Goal: Task Accomplishment & Management: Use online tool/utility

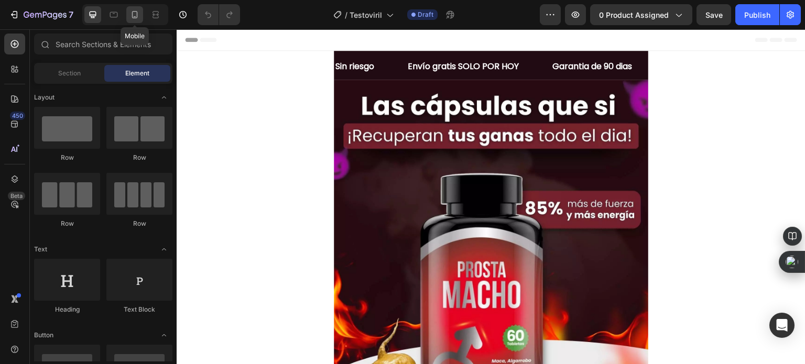
click at [130, 12] on icon at bounding box center [134, 14] width 10 height 10
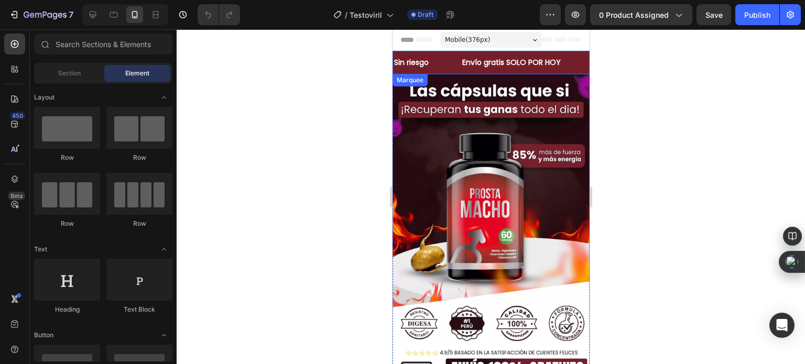
click at [445, 62] on div "Sin riesgo Text Block" at bounding box center [426, 63] width 68 height 24
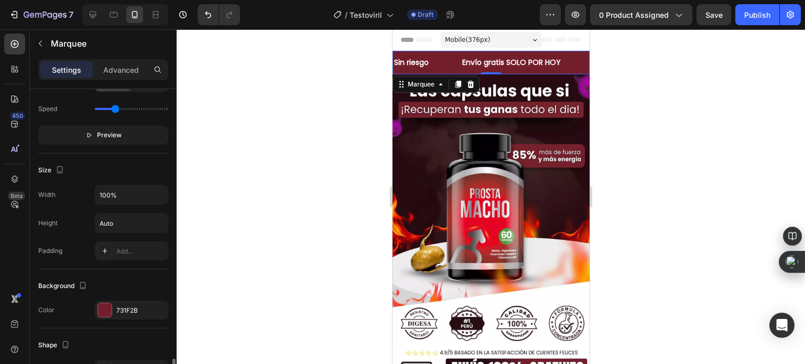
scroll to position [419, 0]
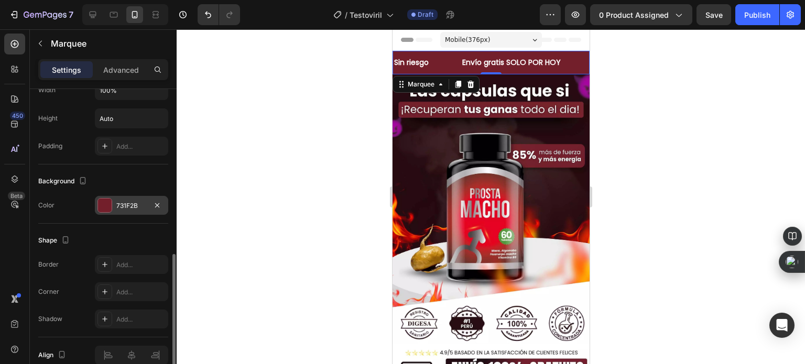
click at [109, 208] on div at bounding box center [105, 206] width 14 height 14
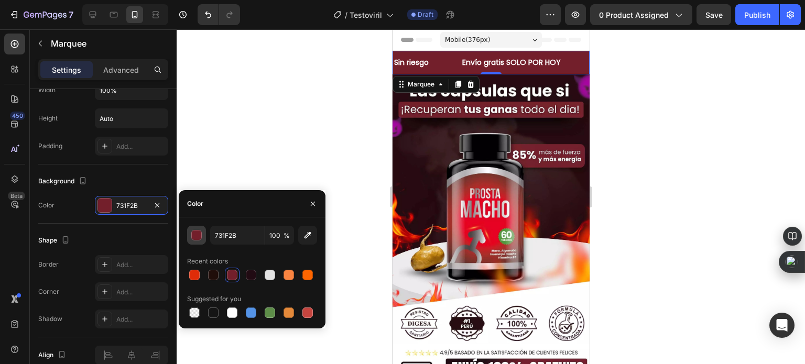
click at [200, 239] on div "button" at bounding box center [197, 236] width 10 height 10
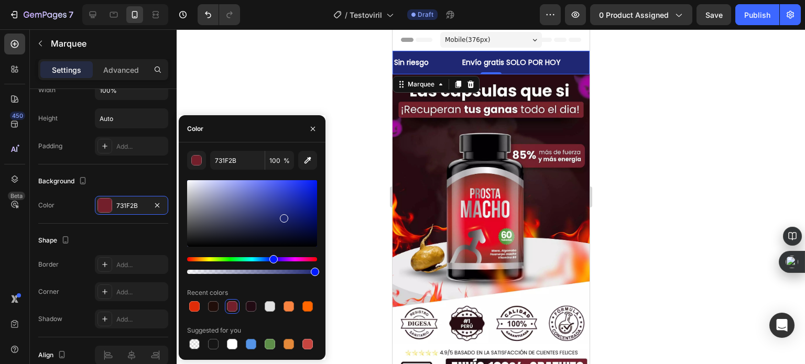
click at [272, 259] on div "Hue" at bounding box center [252, 259] width 130 height 4
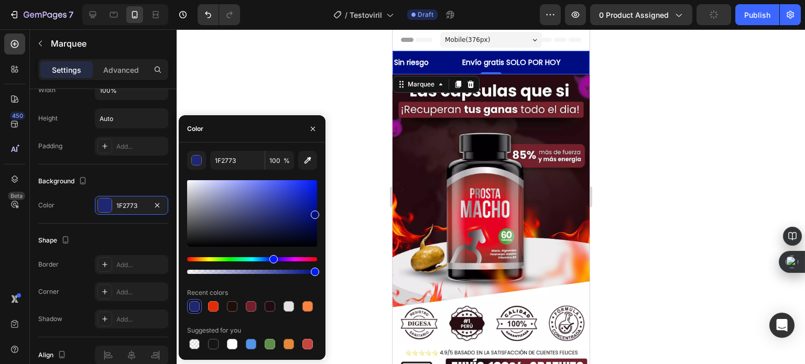
drag, startPoint x: 306, startPoint y: 222, endPoint x: 331, endPoint y: 213, distance: 26.7
click at [331, 0] on div "7 Version history / Testoviril Draft Preview 0 product assigned Publish 450 Bet…" at bounding box center [402, 0] width 805 height 0
type input "000D82"
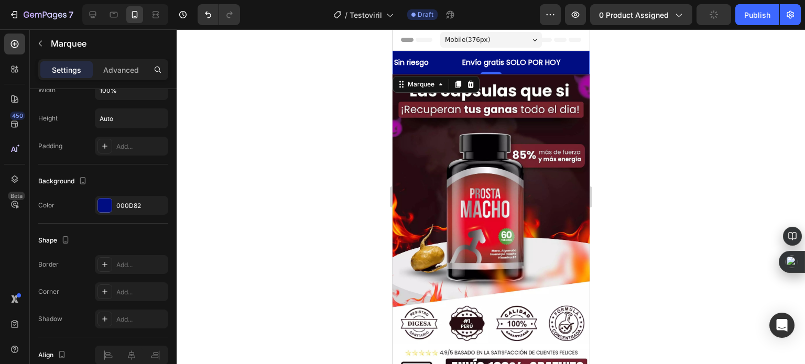
click at [352, 83] on div at bounding box center [491, 196] width 628 height 335
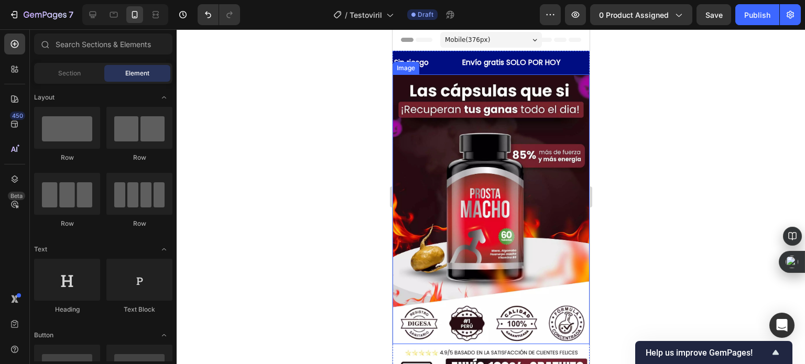
scroll to position [0, 0]
click at [452, 65] on div "Sin riesgo Text Block" at bounding box center [426, 63] width 68 height 24
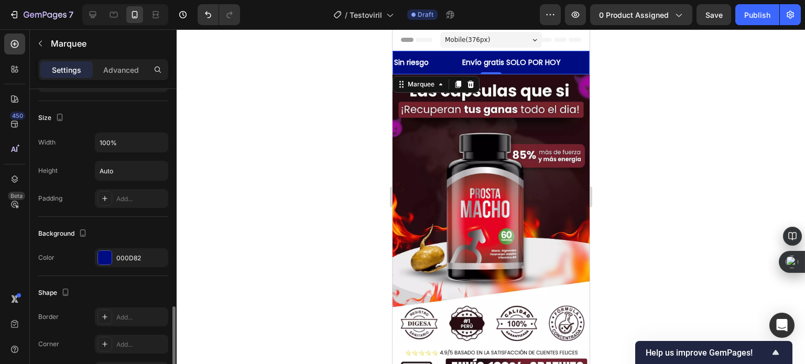
scroll to position [468, 0]
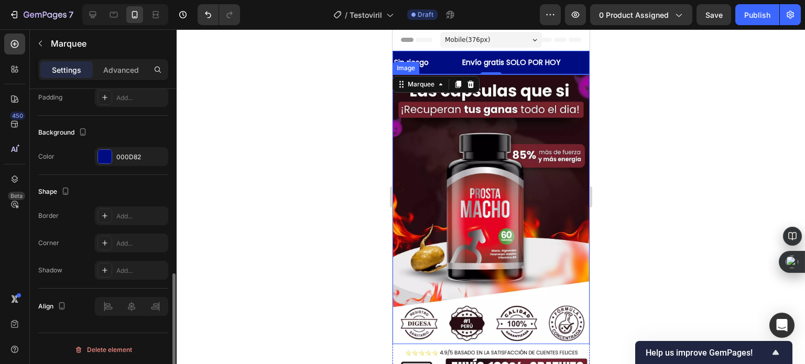
click at [409, 68] on div "Image" at bounding box center [405, 67] width 23 height 9
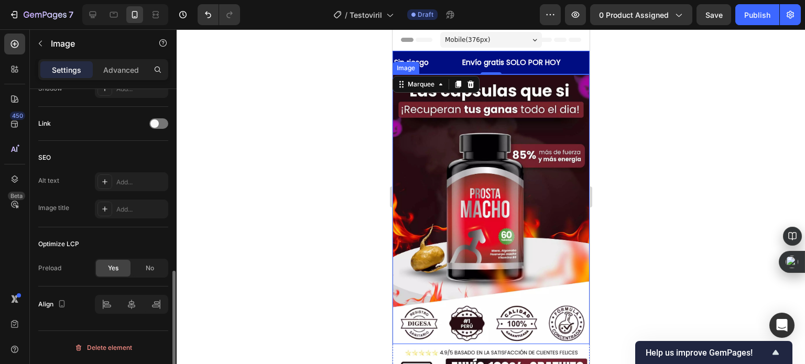
scroll to position [0, 0]
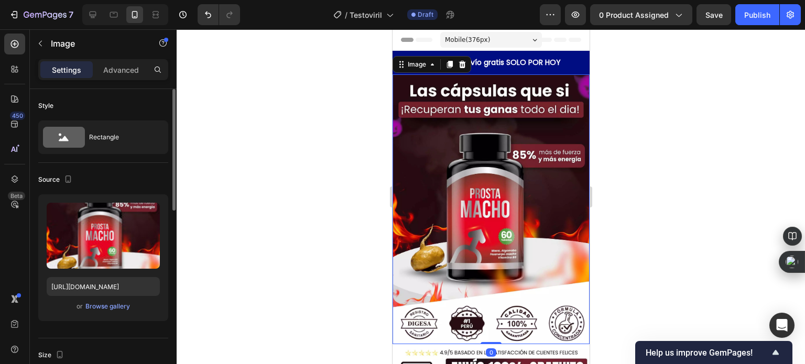
click at [366, 61] on div at bounding box center [491, 196] width 628 height 335
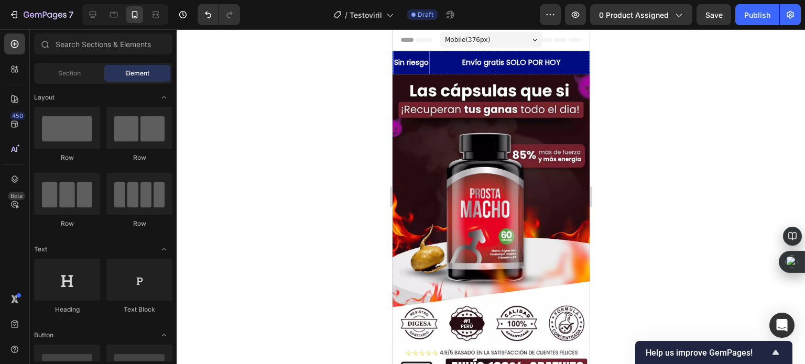
click at [399, 59] on p "Sin riesgo" at bounding box center [410, 62] width 35 height 13
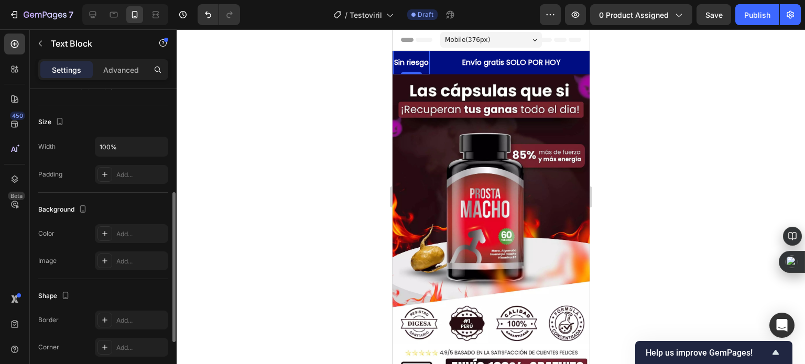
scroll to position [314, 0]
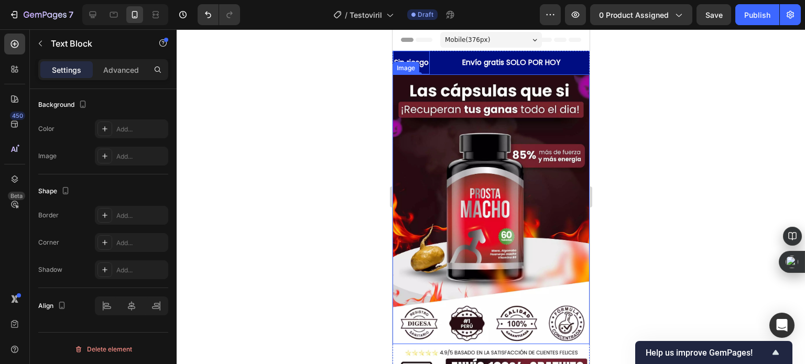
click at [348, 82] on div at bounding box center [491, 196] width 628 height 335
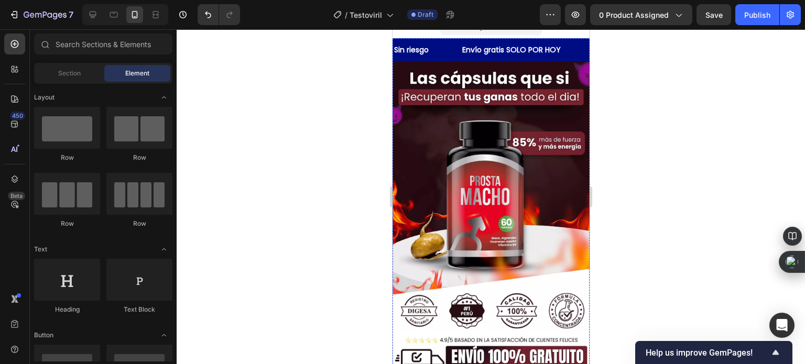
scroll to position [0, 0]
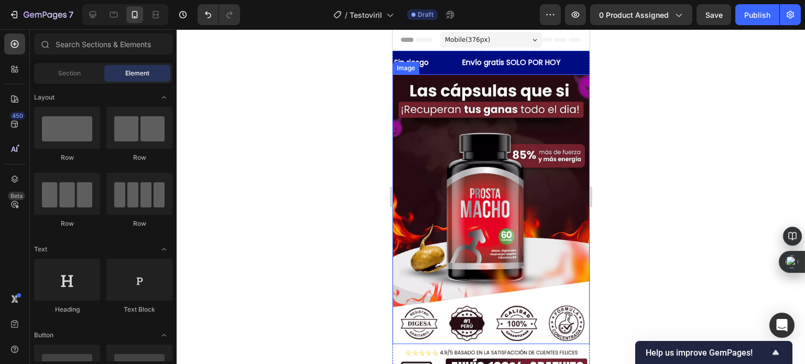
click at [536, 158] on img at bounding box center [490, 209] width 197 height 270
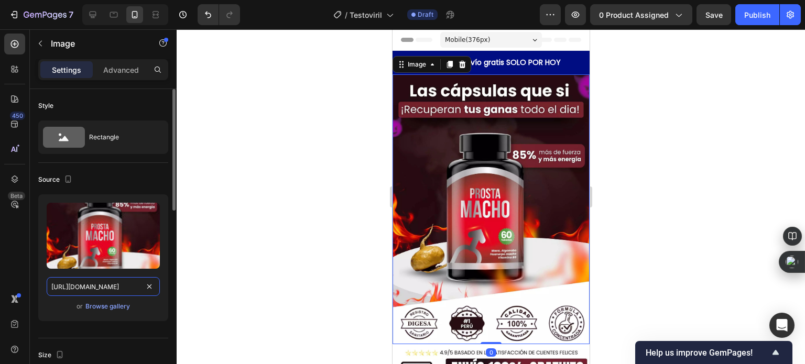
click at [96, 282] on input "[URL][DOMAIN_NAME]" at bounding box center [103, 286] width 113 height 19
paste input "Copia_de_ESTRUCTURA_LANDING_6.webp?v=1759031151"
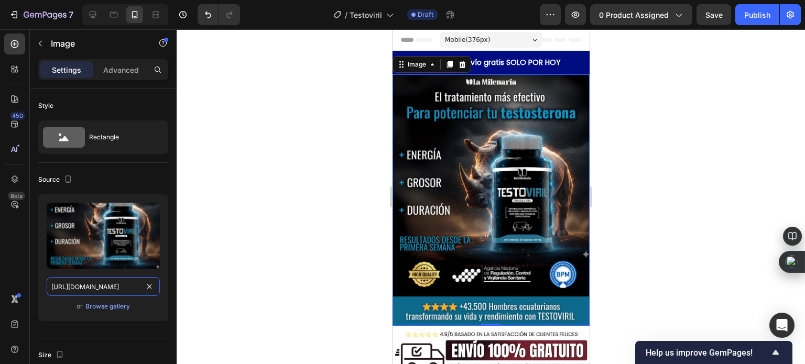
type input "[URL][DOMAIN_NAME]"
click at [324, 144] on div at bounding box center [491, 196] width 628 height 335
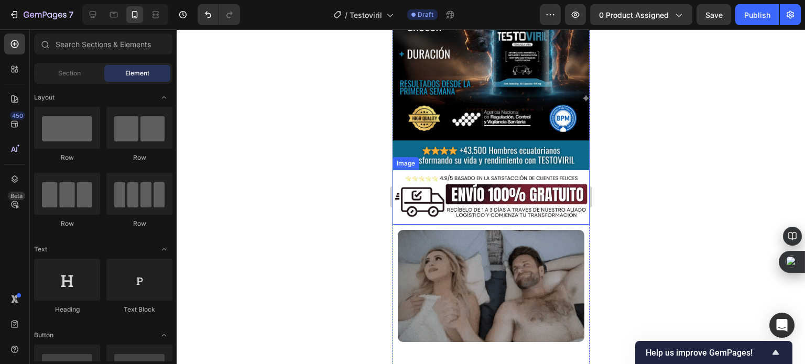
scroll to position [157, 0]
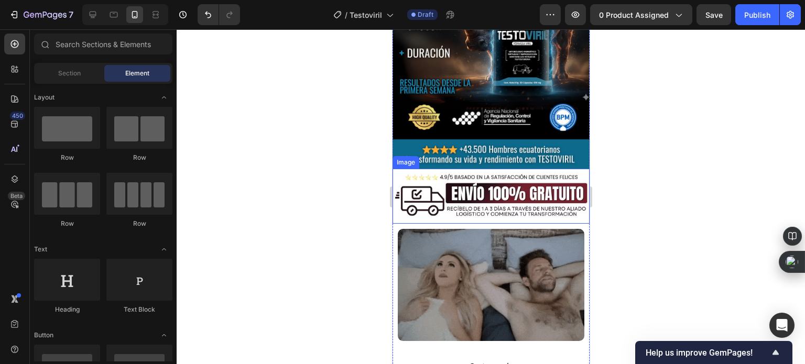
click at [491, 185] on img at bounding box center [490, 196] width 197 height 54
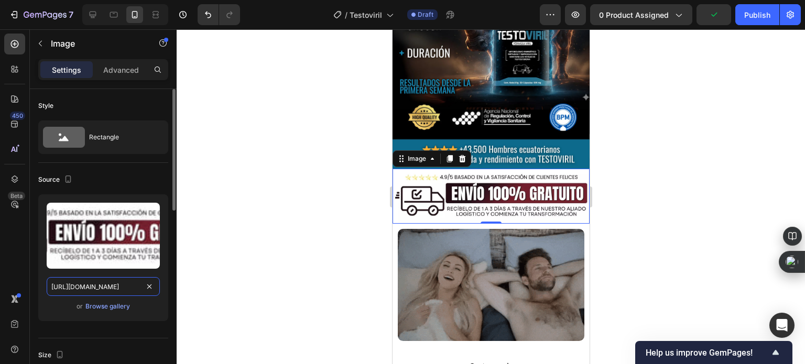
click at [94, 291] on input "[URL][DOMAIN_NAME]" at bounding box center [103, 286] width 113 height 19
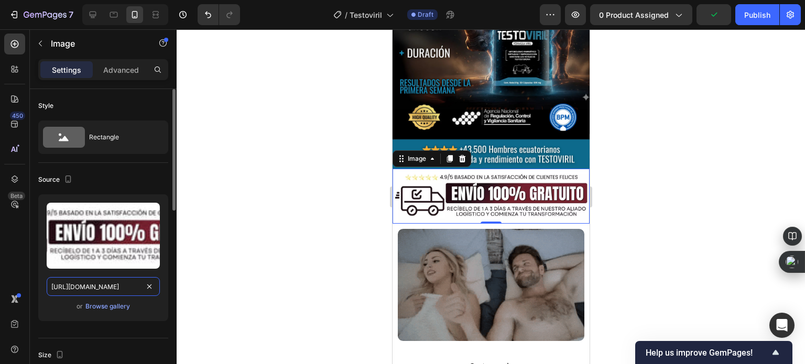
click at [93, 291] on input "[URL][DOMAIN_NAME]" at bounding box center [103, 286] width 113 height 19
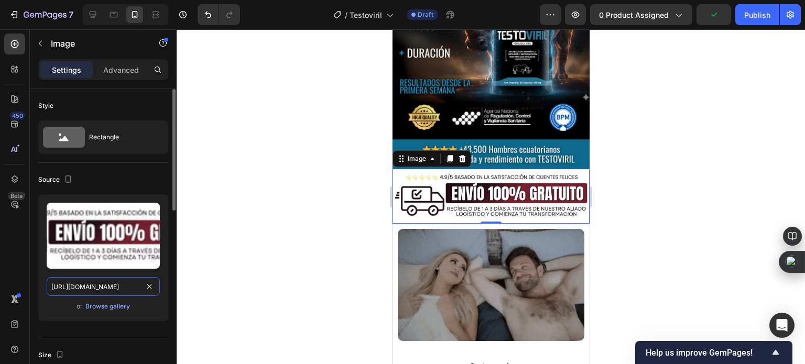
click at [93, 291] on input "[URL][DOMAIN_NAME]" at bounding box center [103, 286] width 113 height 19
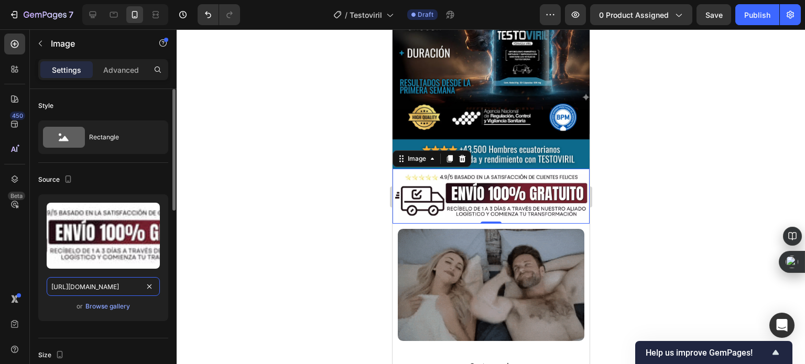
paste input "Diseno_sin_titulo_69.webp?v=1759031144"
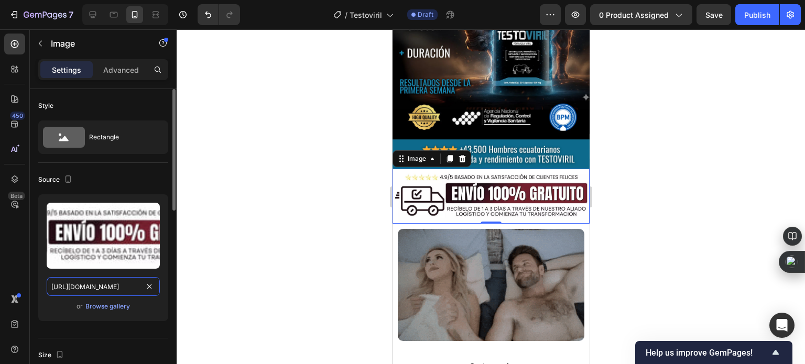
scroll to position [0, 202]
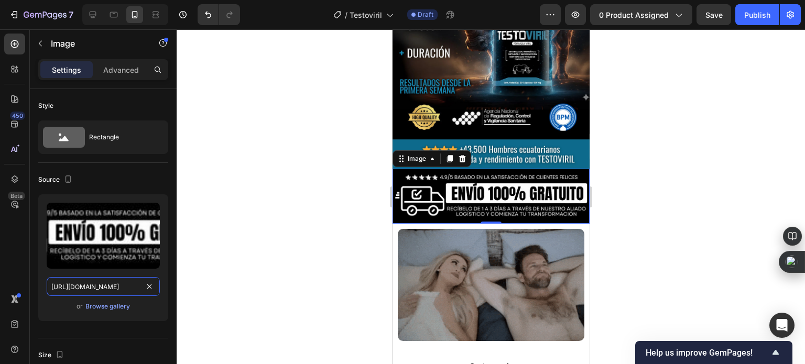
type input "[URL][DOMAIN_NAME]"
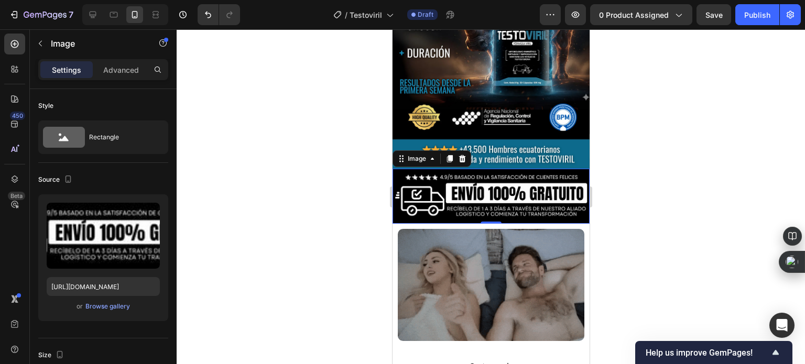
click at [342, 147] on div at bounding box center [491, 196] width 628 height 335
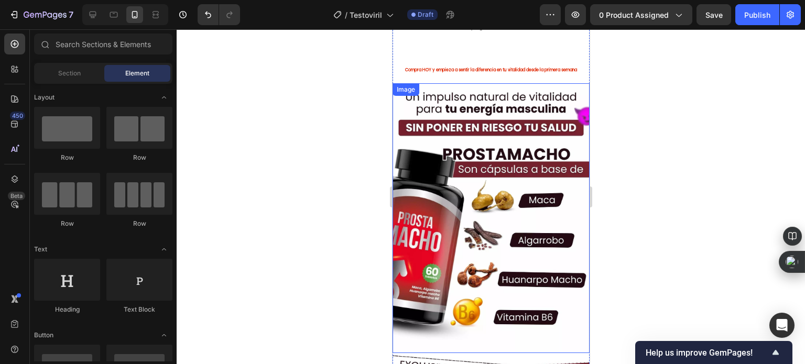
scroll to position [524, 0]
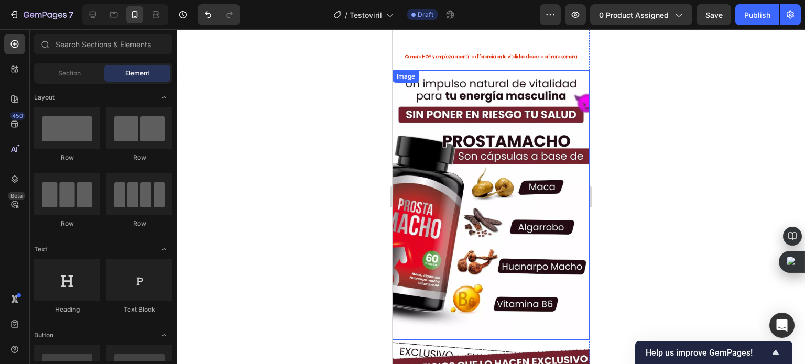
click at [430, 203] on img at bounding box center [490, 205] width 197 height 270
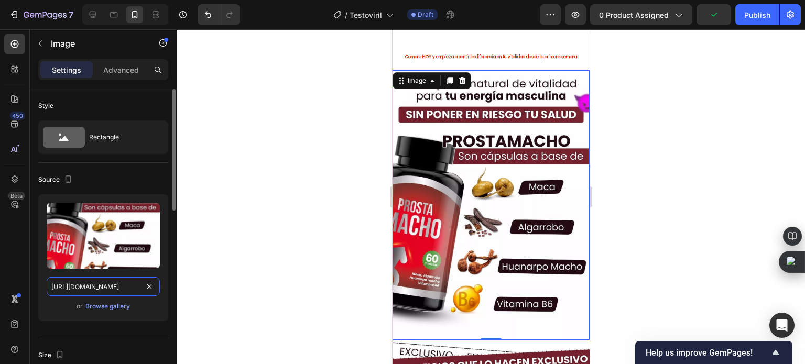
click at [92, 293] on input "[URL][DOMAIN_NAME]" at bounding box center [103, 286] width 113 height 19
paste input "ChatGPT_Image_Sep_27_2025_10_33_40_PM.webp?v=1759031156"
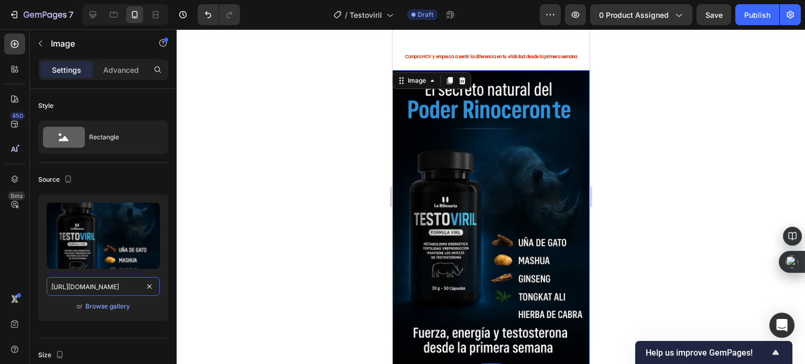
type input "[URL][DOMAIN_NAME]"
click at [251, 172] on div at bounding box center [491, 196] width 628 height 335
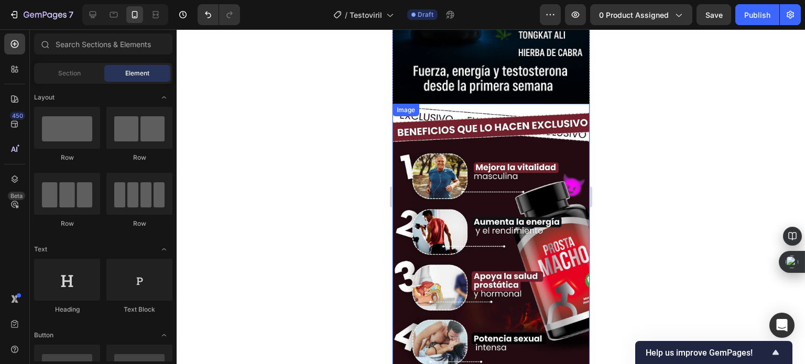
scroll to position [786, 0]
click at [466, 237] on img at bounding box center [490, 239] width 197 height 270
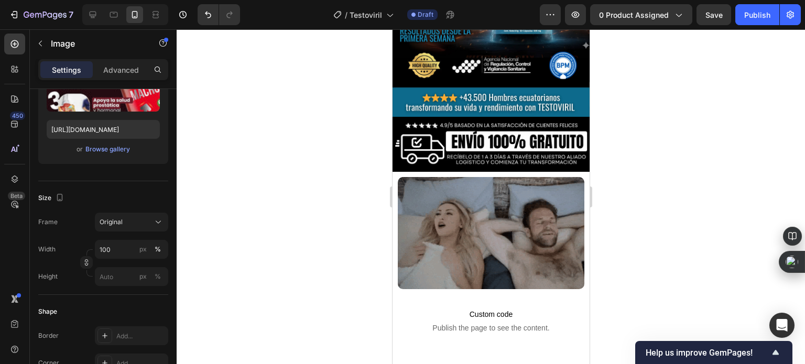
scroll to position [210, 0]
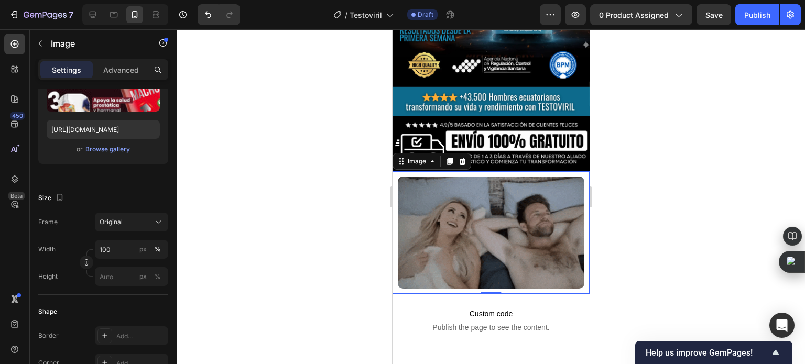
click at [394, 171] on div "Image 0" at bounding box center [490, 232] width 197 height 123
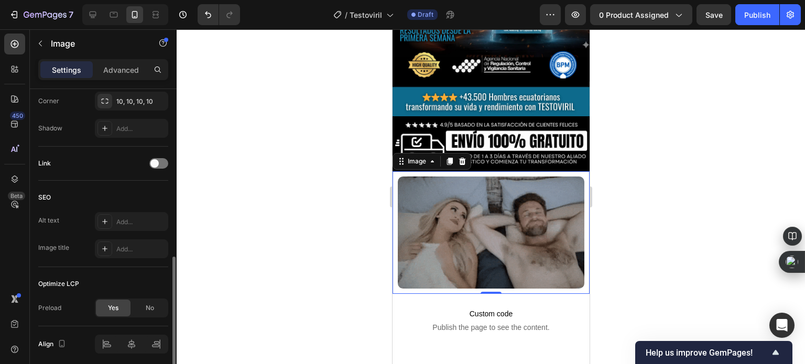
scroll to position [458, 0]
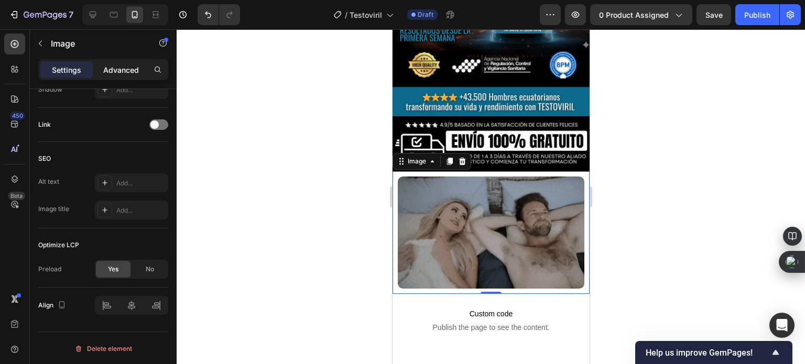
click at [135, 75] on div "Advanced" at bounding box center [121, 69] width 52 height 17
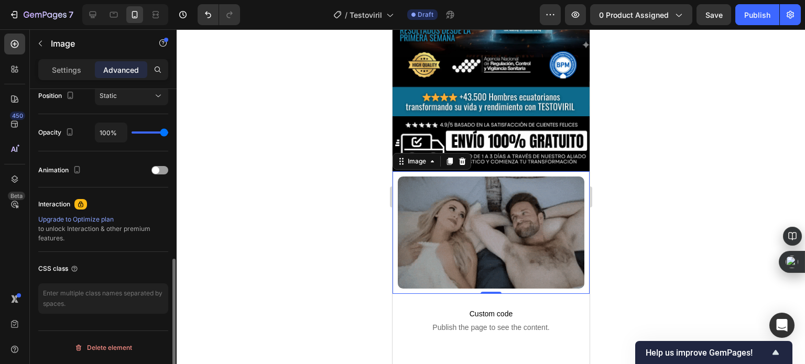
scroll to position [392, 0]
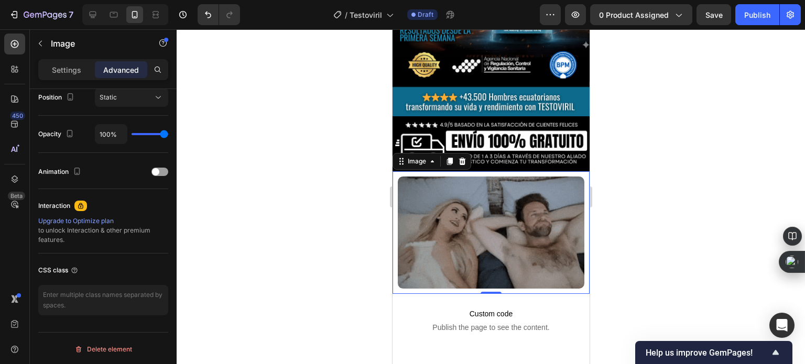
click at [78, 60] on div "Settings Advanced" at bounding box center [103, 69] width 130 height 21
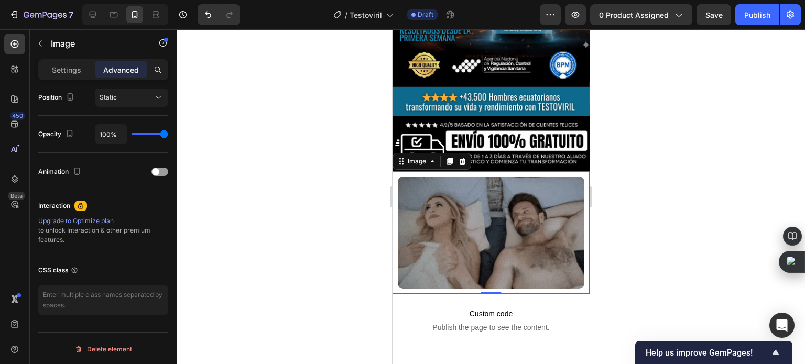
click at [78, 60] on div "Settings Advanced" at bounding box center [103, 69] width 130 height 21
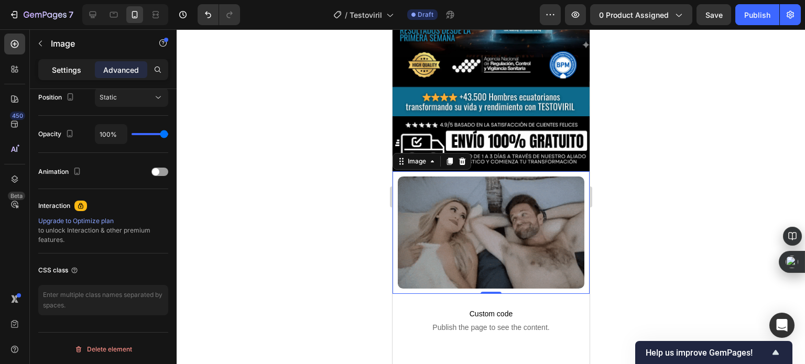
click at [78, 63] on div "Settings" at bounding box center [66, 69] width 52 height 17
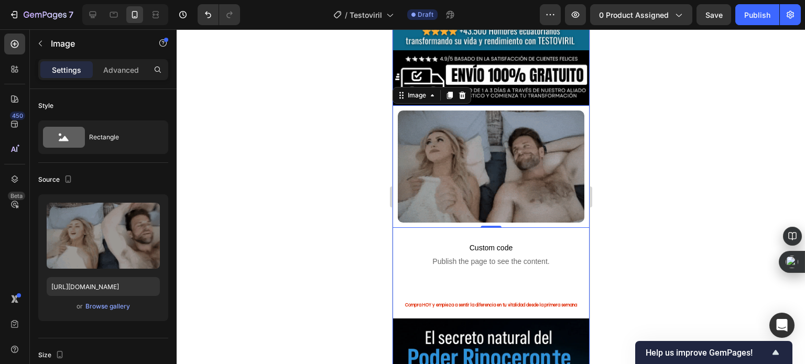
scroll to position [262, 0]
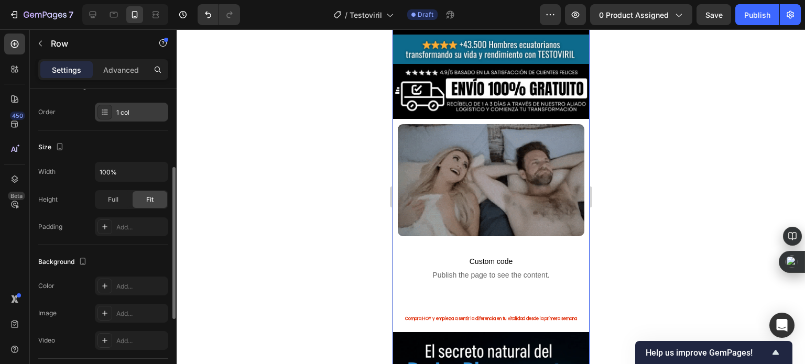
scroll to position [306, 0]
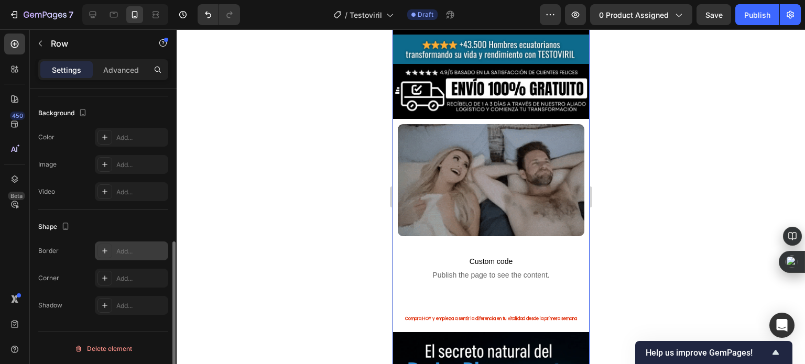
click at [119, 255] on div "Add..." at bounding box center [131, 251] width 73 height 19
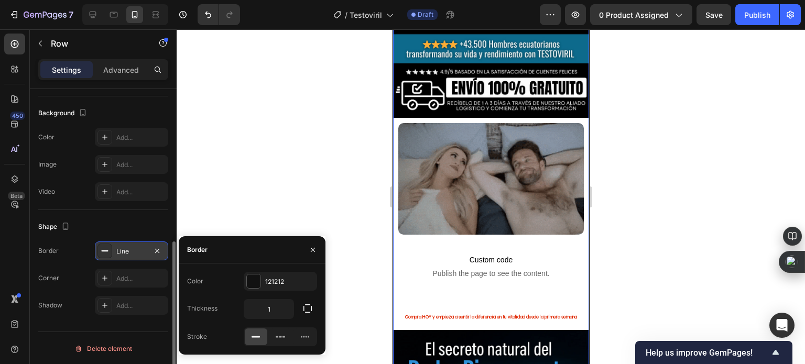
scroll to position [262, 0]
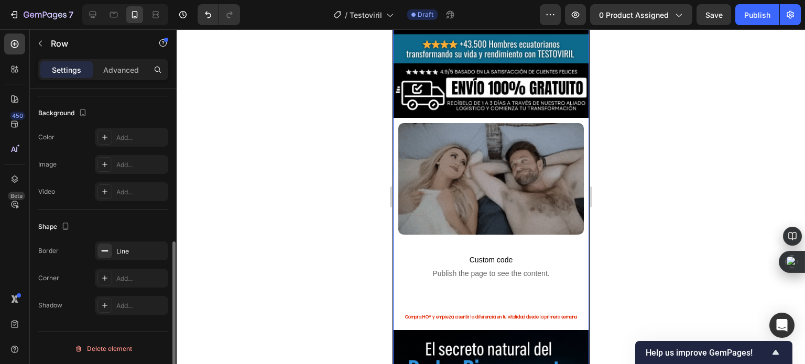
click at [79, 195] on div "Video Add..." at bounding box center [103, 191] width 130 height 19
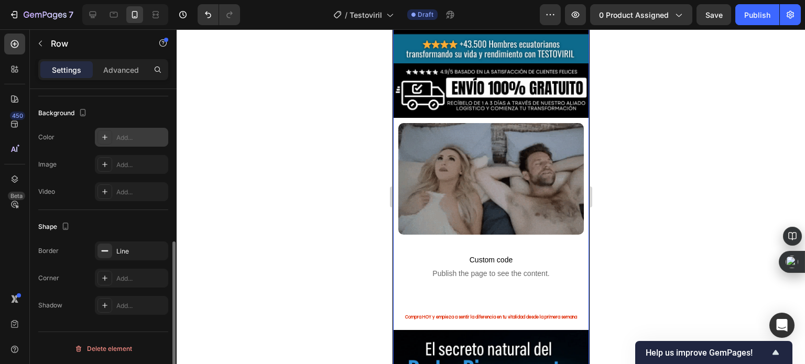
click at [128, 137] on div "Add..." at bounding box center [140, 137] width 49 height 9
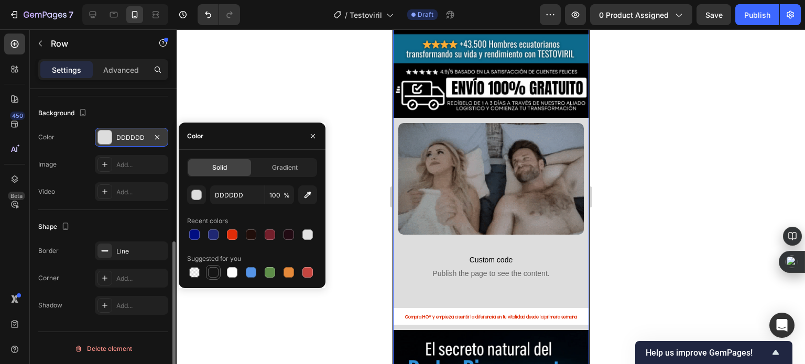
click at [210, 277] on div at bounding box center [213, 272] width 10 height 10
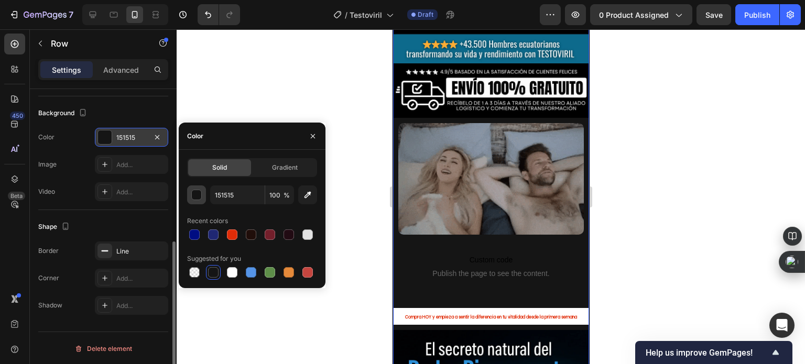
click at [202, 199] on button "button" at bounding box center [196, 194] width 19 height 19
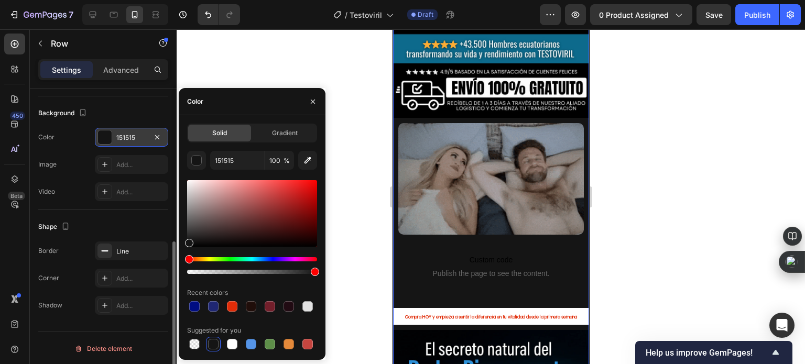
click at [185, 247] on div "Solid Gradient 151515 100 % Recent colors Suggested for you" at bounding box center [252, 238] width 147 height 228
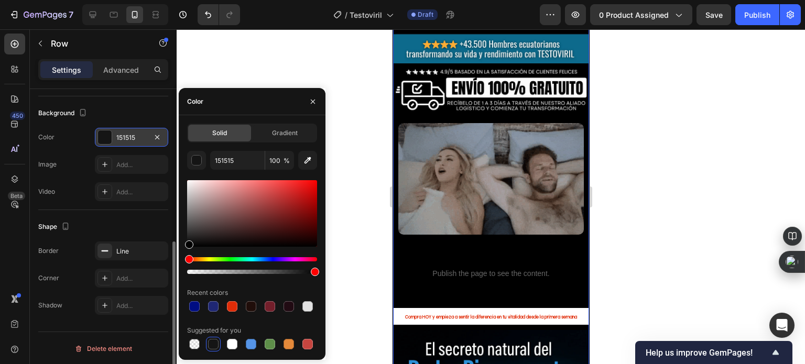
drag, startPoint x: 188, startPoint y: 245, endPoint x: 183, endPoint y: 256, distance: 11.8
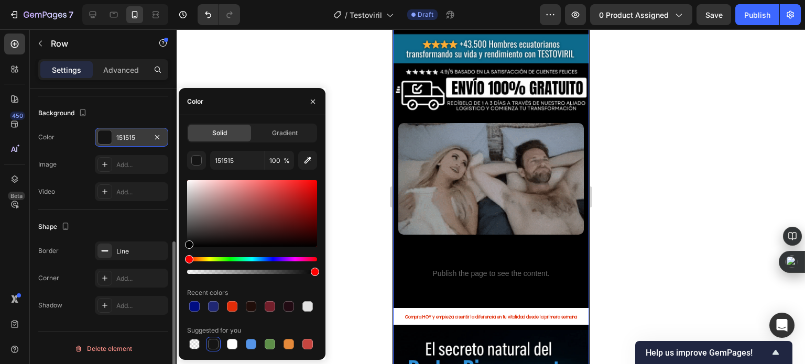
click at [183, 256] on div "Solid Gradient 151515 100 % Recent colors Suggested for you" at bounding box center [252, 238] width 147 height 228
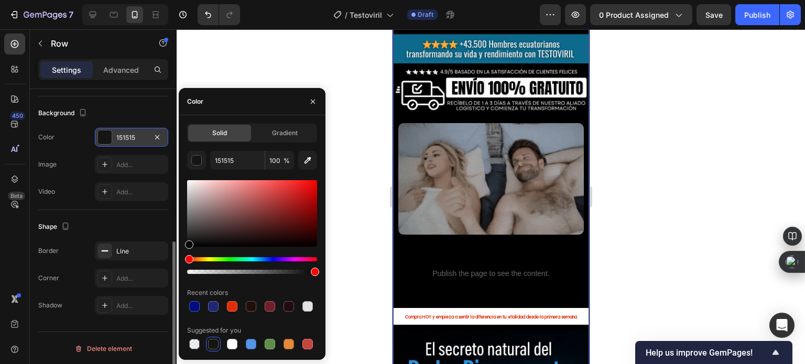
type input "000000"
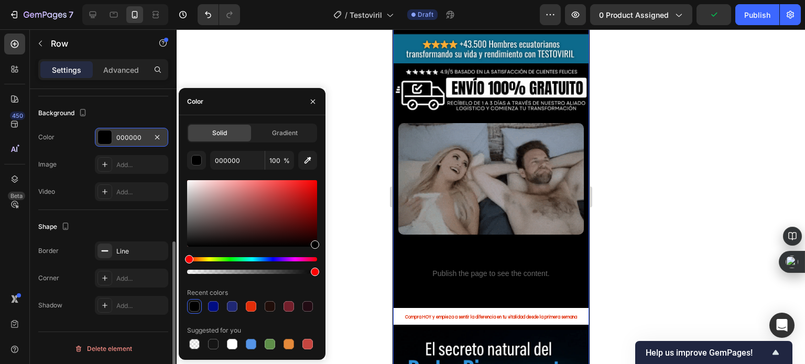
drag, startPoint x: 325, startPoint y: 257, endPoint x: 358, endPoint y: 270, distance: 35.8
click at [358, 0] on div "7 Version history / Testoviril Draft Preview 0 product assigned Publish 450 Bet…" at bounding box center [402, 0] width 805 height 0
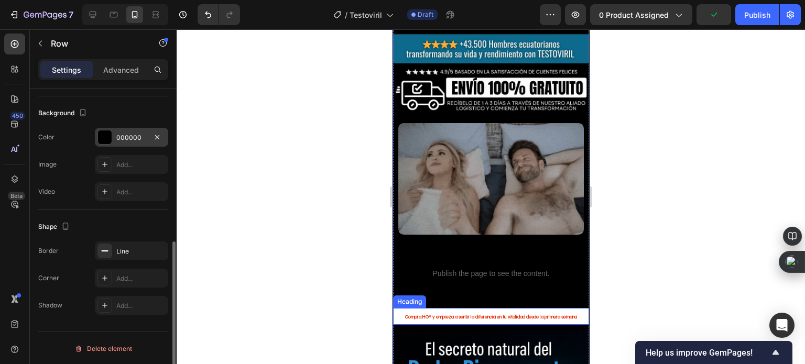
click at [659, 261] on div at bounding box center [491, 196] width 628 height 335
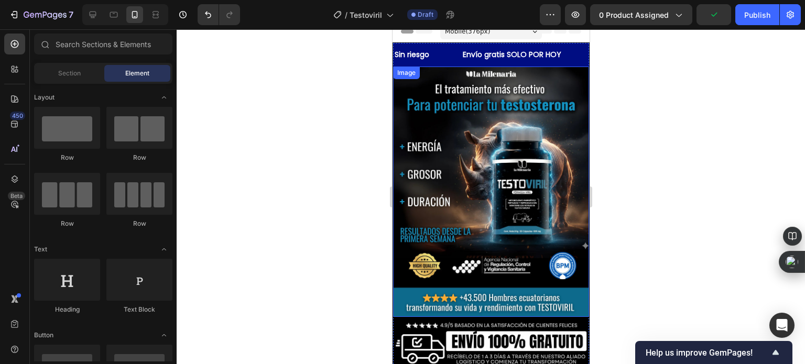
scroll to position [0, 0]
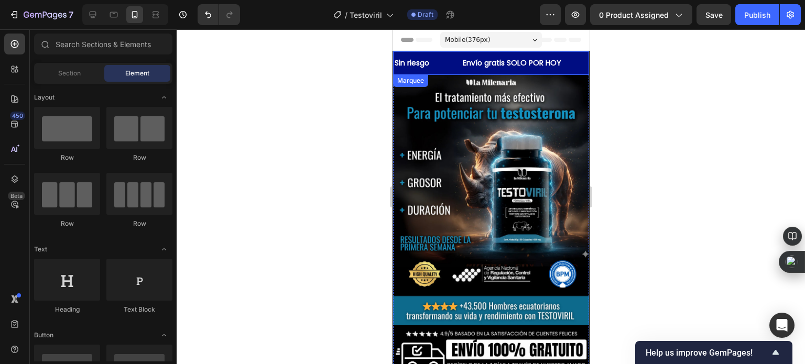
click at [445, 59] on div "Sin riesgo Text Block" at bounding box center [427, 63] width 68 height 24
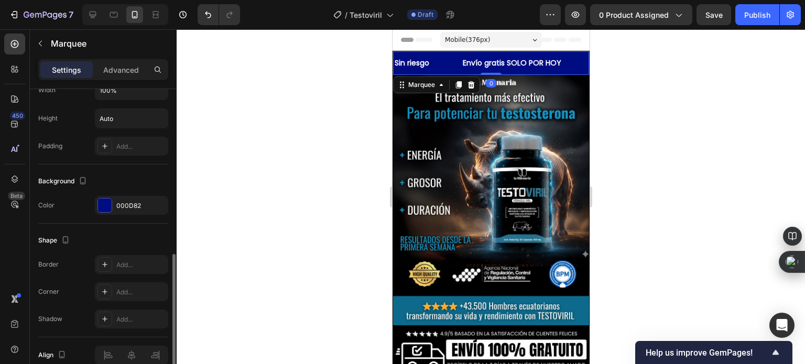
scroll to position [367, 0]
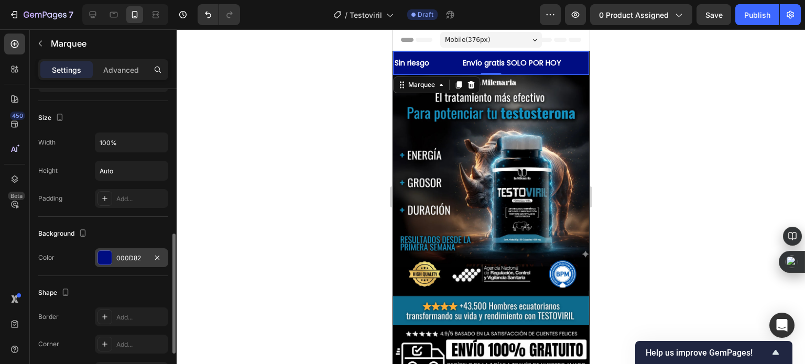
click at [111, 260] on div at bounding box center [105, 258] width 14 height 14
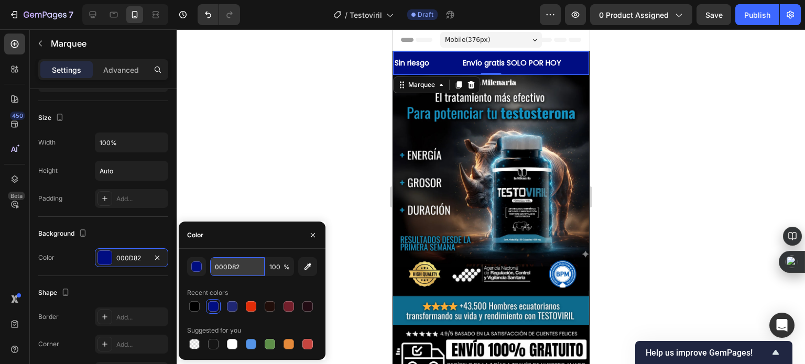
click at [235, 263] on input "000D82" at bounding box center [237, 266] width 54 height 19
paste input "#1393c"
type input "#1393c2"
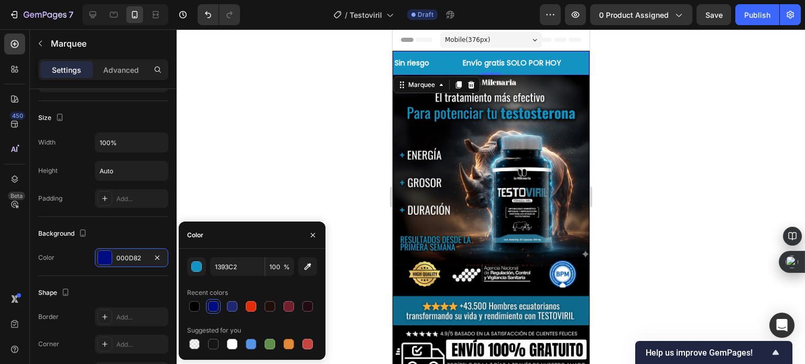
click at [261, 179] on div at bounding box center [491, 196] width 628 height 335
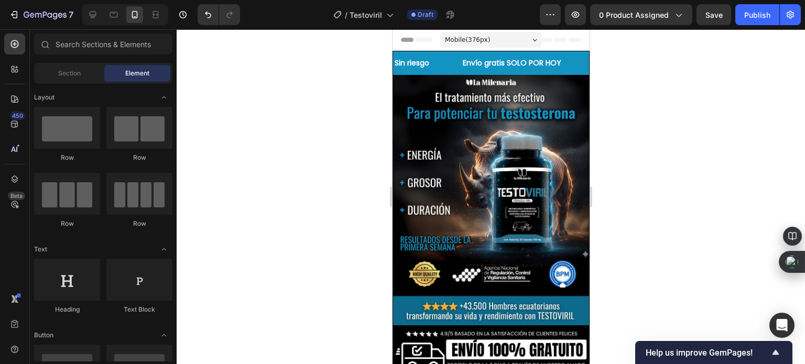
click at [259, 180] on div at bounding box center [491, 196] width 628 height 335
click at [485, 63] on p "Envío gratis SOLO POR HOY" at bounding box center [511, 63] width 98 height 13
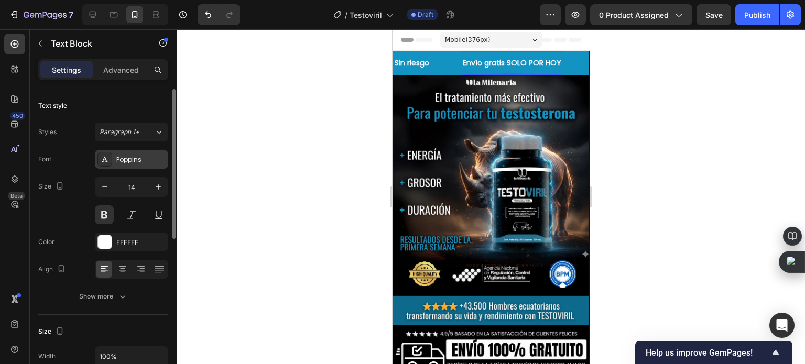
click at [136, 155] on div "Poppins" at bounding box center [140, 159] width 49 height 9
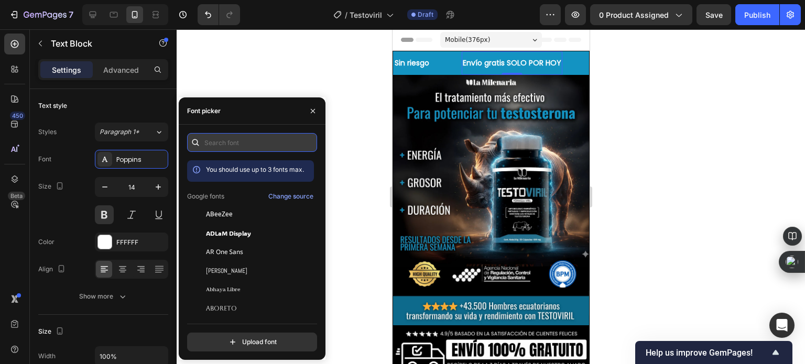
click at [231, 151] on input "text" at bounding box center [252, 142] width 130 height 19
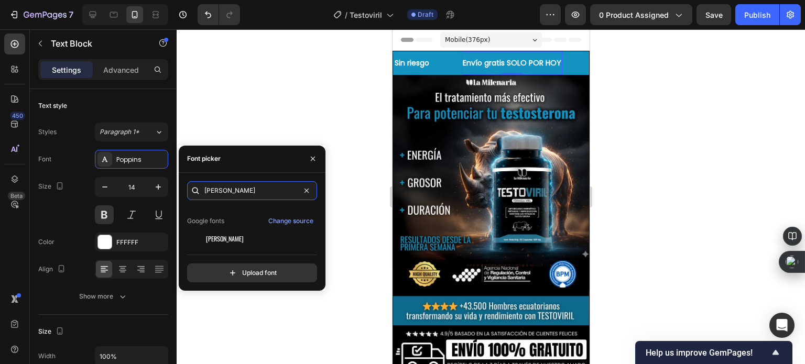
scroll to position [26, 0]
type input "[PERSON_NAME]"
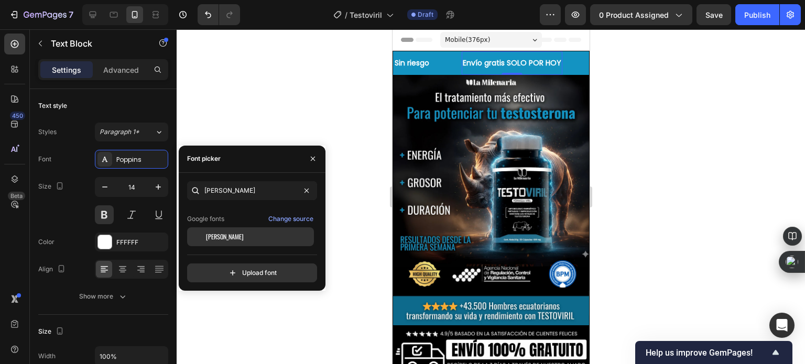
click at [239, 231] on div "[PERSON_NAME]" at bounding box center [250, 236] width 127 height 19
click at [342, 191] on div at bounding box center [491, 196] width 628 height 335
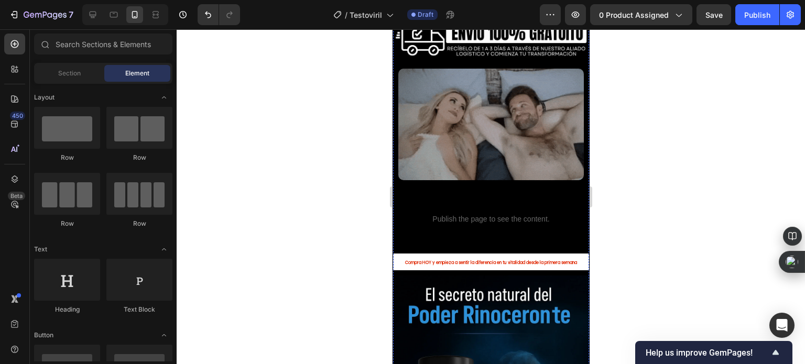
scroll to position [314, 0]
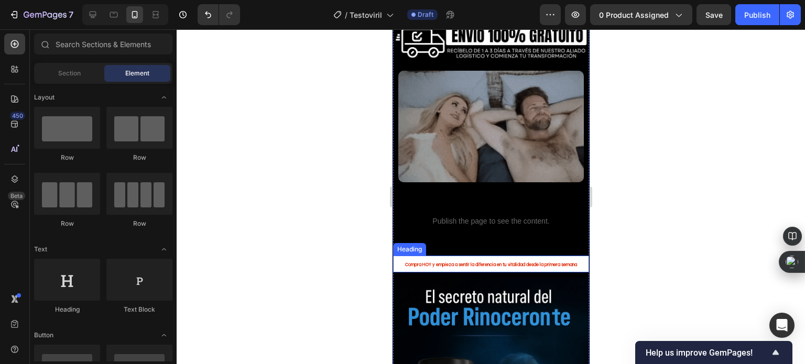
click at [478, 262] on strong "Compra HOY y empieza a sentir la diferencia en tu vitalidad desde la primera se…" at bounding box center [490, 265] width 172 height 6
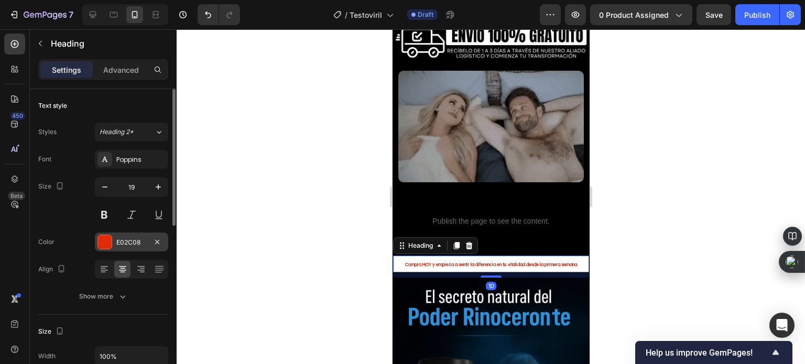
click at [108, 245] on div at bounding box center [105, 242] width 14 height 14
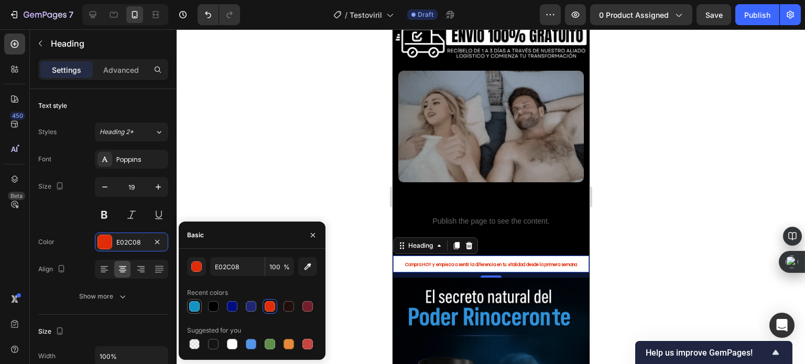
click at [197, 308] on div at bounding box center [194, 306] width 10 height 10
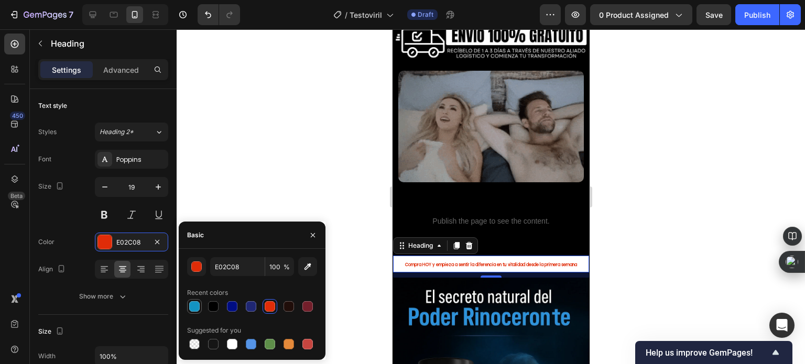
type input "1393C2"
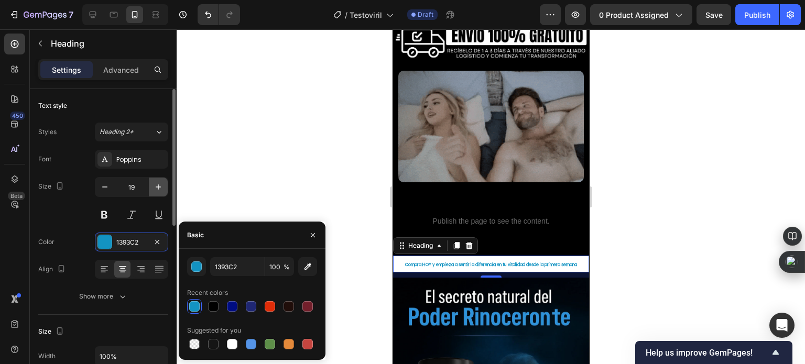
click at [156, 191] on icon "button" at bounding box center [158, 187] width 10 height 10
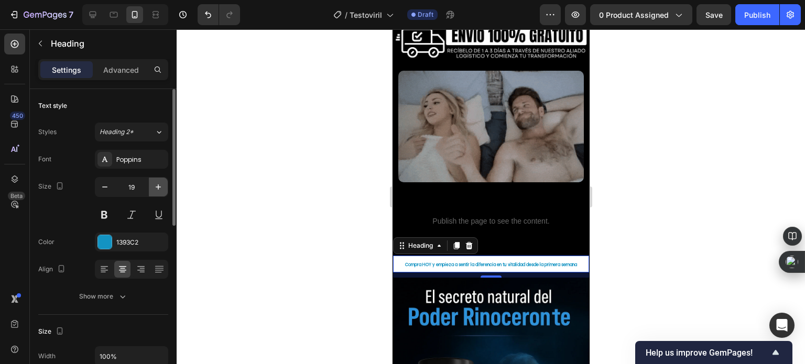
click at [156, 191] on icon "button" at bounding box center [158, 187] width 10 height 10
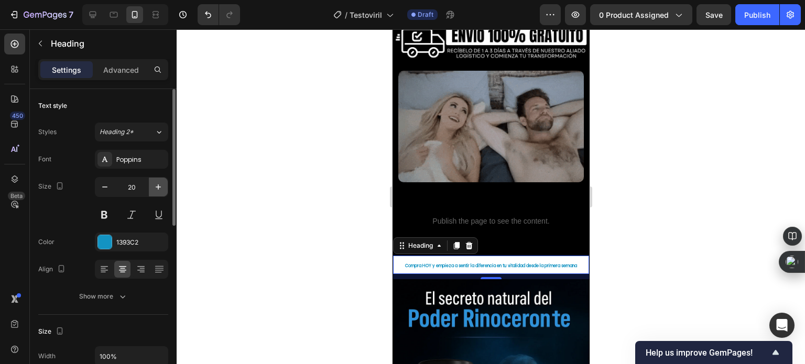
click at [156, 191] on icon "button" at bounding box center [158, 187] width 10 height 10
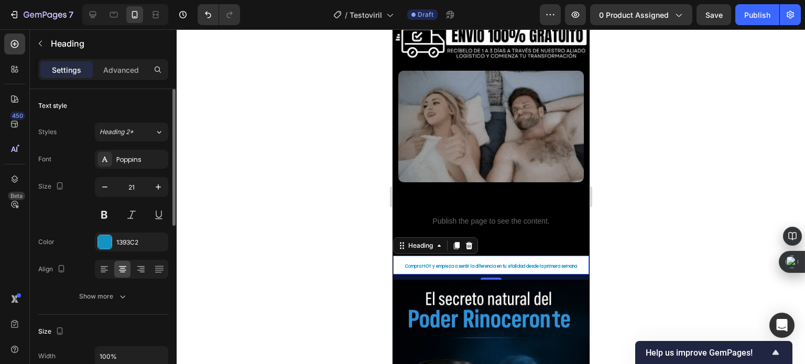
type input "22"
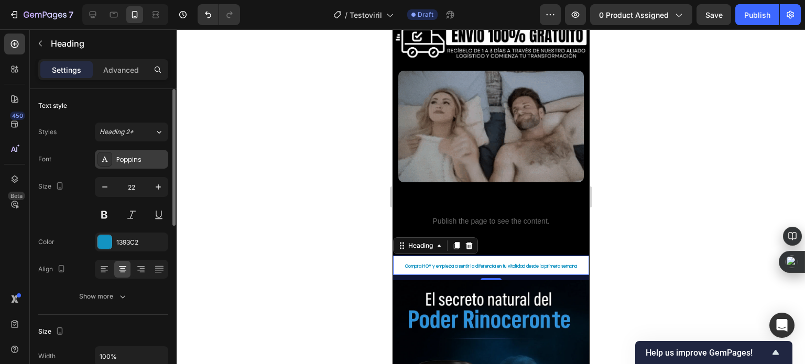
click at [138, 165] on div "Poppins" at bounding box center [131, 159] width 73 height 19
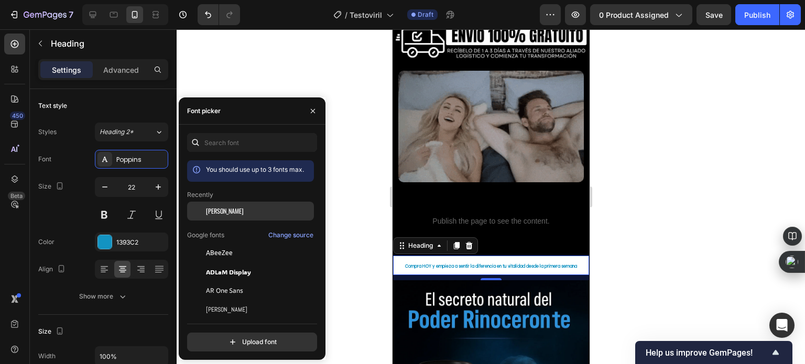
click at [221, 216] on div "[PERSON_NAME]" at bounding box center [250, 211] width 127 height 19
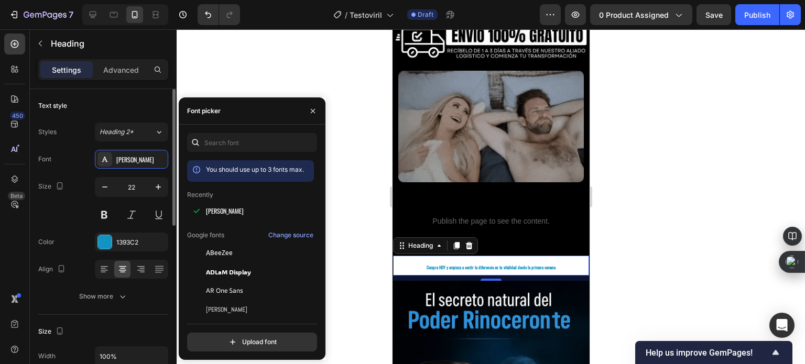
click at [84, 220] on div "Size 22" at bounding box center [103, 200] width 130 height 47
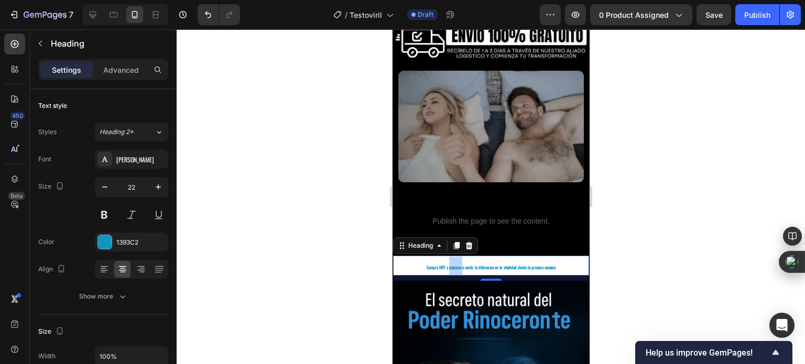
click at [455, 264] on strong "Compra HOY y empieza a sentir la diferencia en tu vitalidad desde la primera se…" at bounding box center [490, 267] width 129 height 6
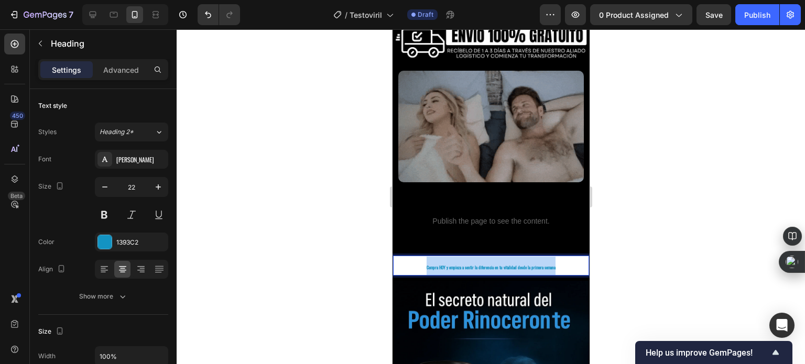
click at [455, 264] on strong "Compra HOY y empieza a sentir la diferencia en tu vitalidad desde la primera se…" at bounding box center [490, 267] width 129 height 6
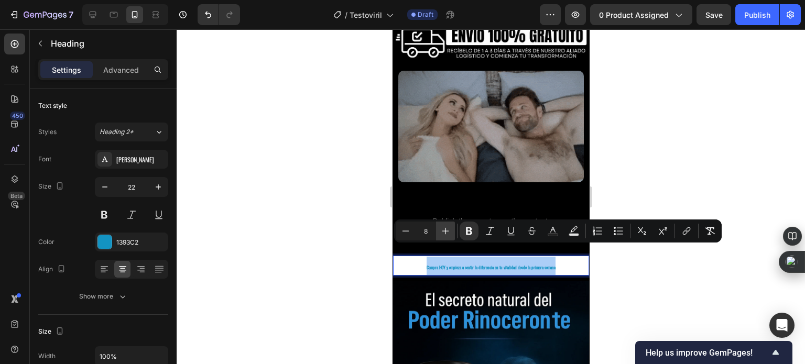
click at [446, 228] on icon "Editor contextual toolbar" at bounding box center [445, 231] width 10 height 10
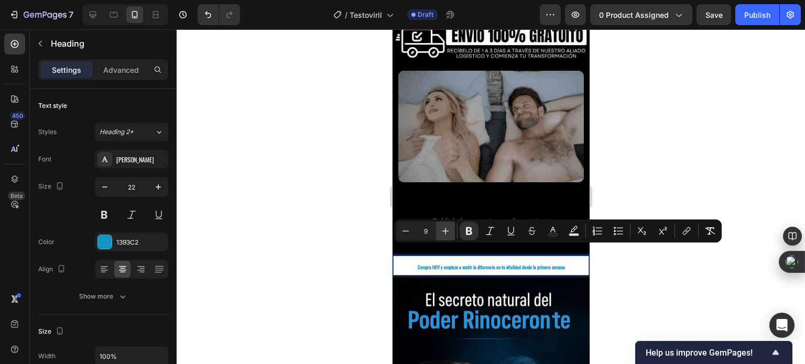
click at [446, 228] on icon "Editor contextual toolbar" at bounding box center [445, 231] width 10 height 10
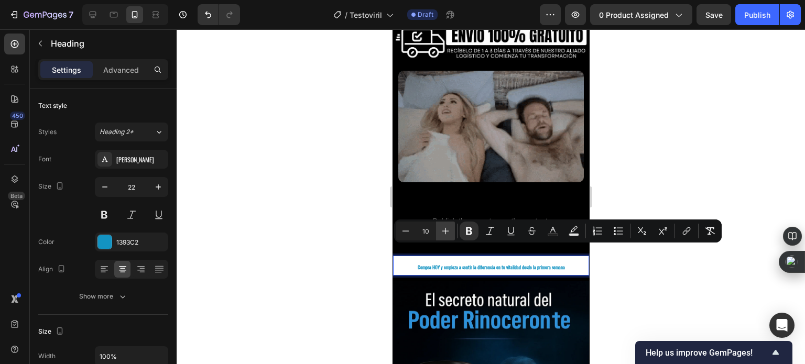
click at [446, 228] on icon "Editor contextual toolbar" at bounding box center [445, 231] width 10 height 10
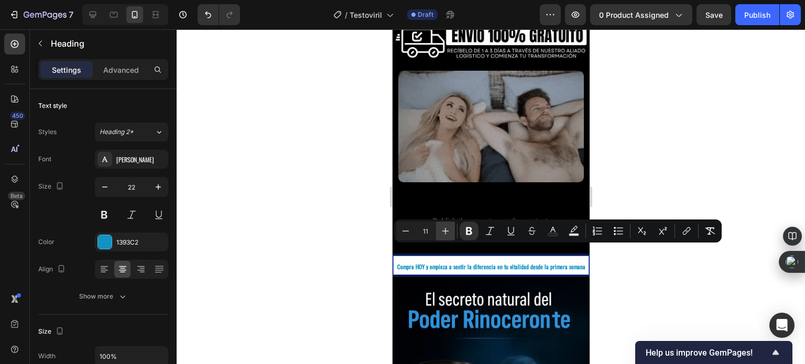
click at [446, 228] on icon "Editor contextual toolbar" at bounding box center [445, 231] width 10 height 10
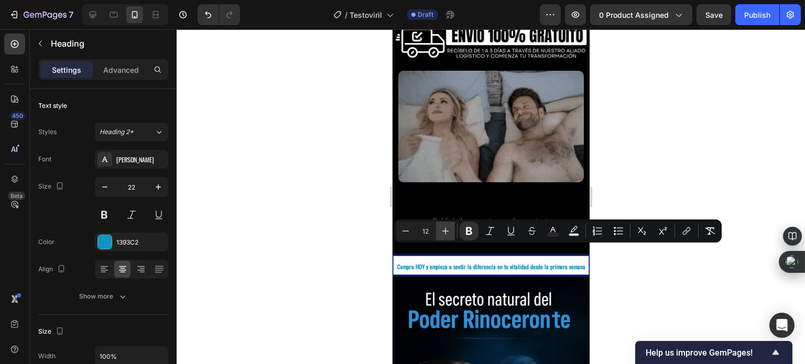
click at [446, 228] on icon "Editor contextual toolbar" at bounding box center [445, 231] width 10 height 10
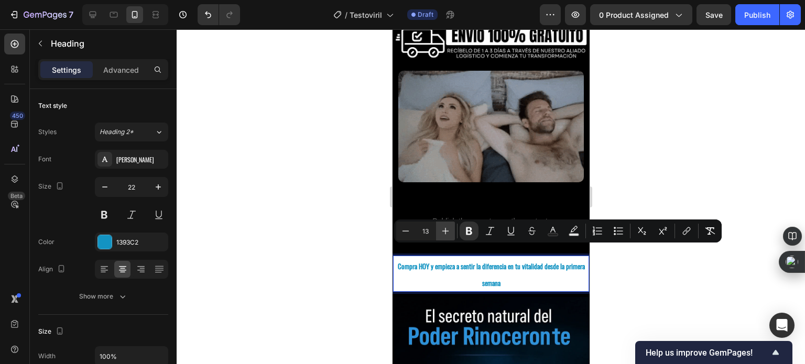
click at [446, 228] on icon "Editor contextual toolbar" at bounding box center [445, 231] width 10 height 10
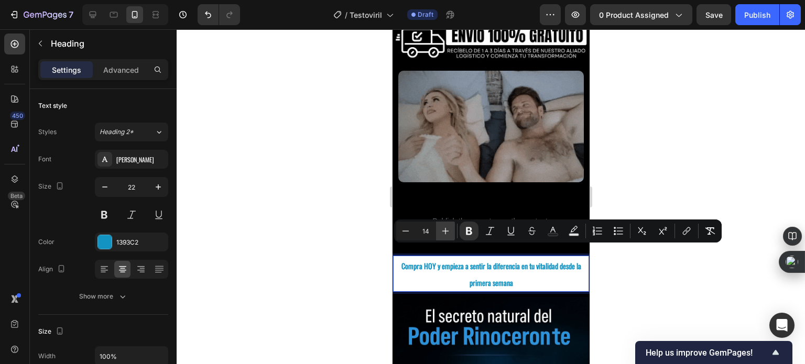
click at [446, 228] on icon "Editor contextual toolbar" at bounding box center [445, 231] width 10 height 10
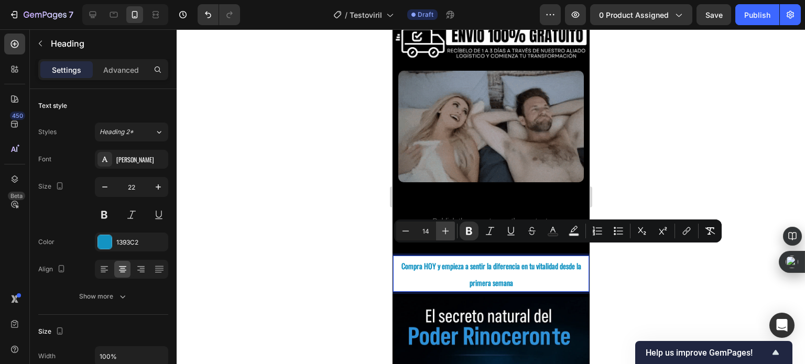
type input "15"
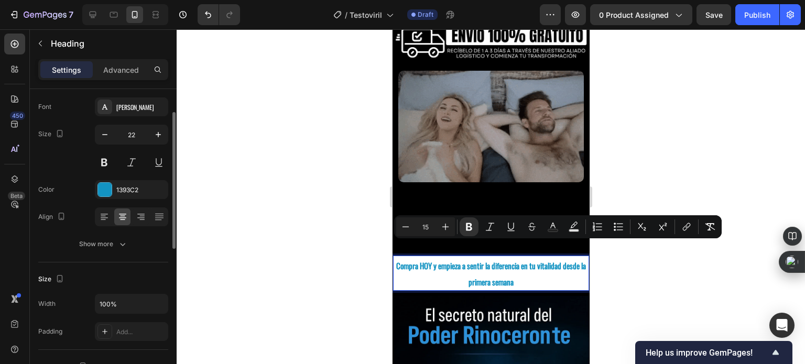
scroll to position [157, 0]
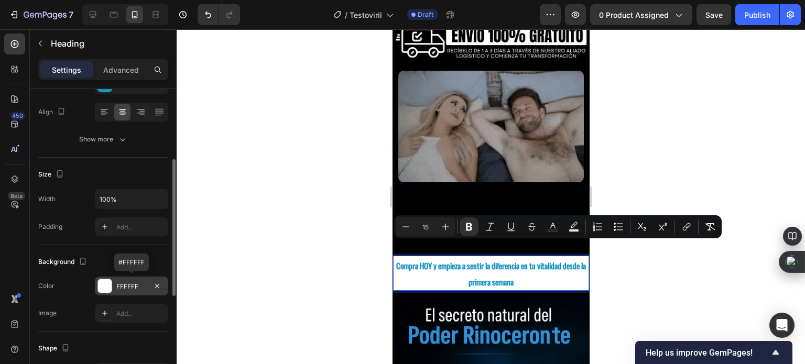
click at [109, 289] on div at bounding box center [105, 286] width 14 height 14
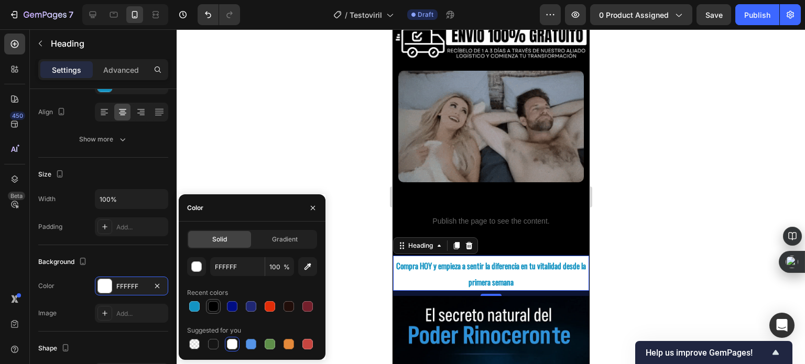
click at [209, 309] on div at bounding box center [213, 306] width 10 height 10
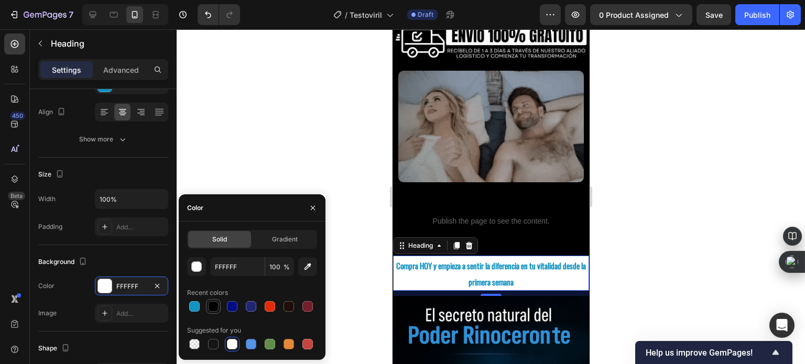
type input "000000"
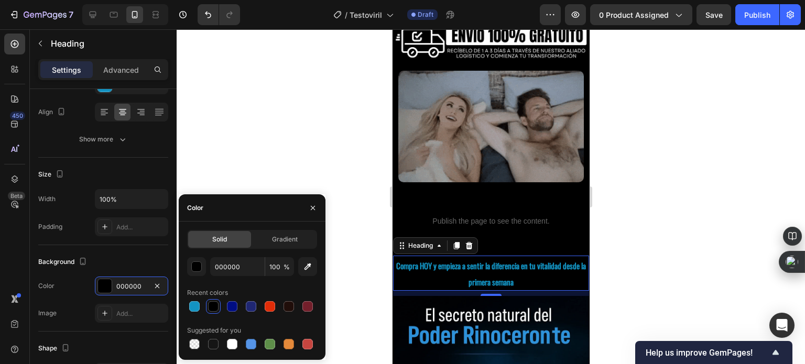
click at [291, 179] on div at bounding box center [491, 196] width 628 height 335
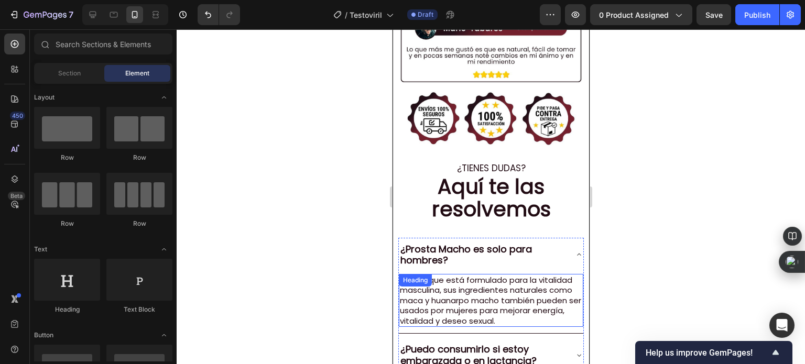
scroll to position [2410, 0]
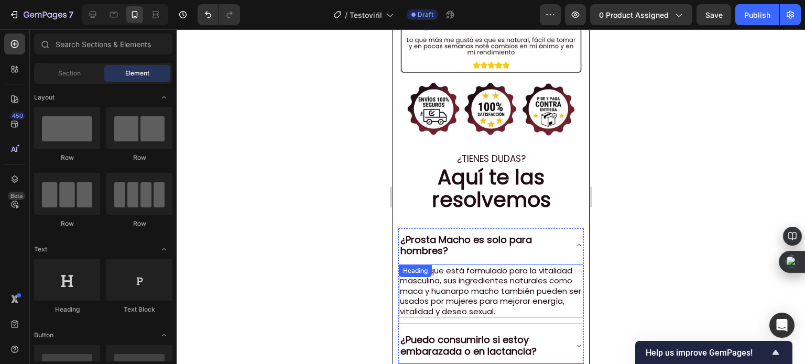
click at [447, 234] on p "¿Prosta Macho es solo para hombres?" at bounding box center [482, 245] width 164 height 23
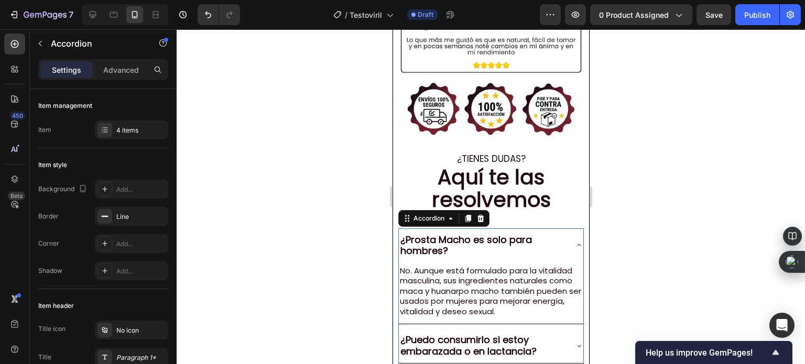
click at [447, 234] on p "¿Prosta Macho es solo para hombres?" at bounding box center [482, 245] width 164 height 23
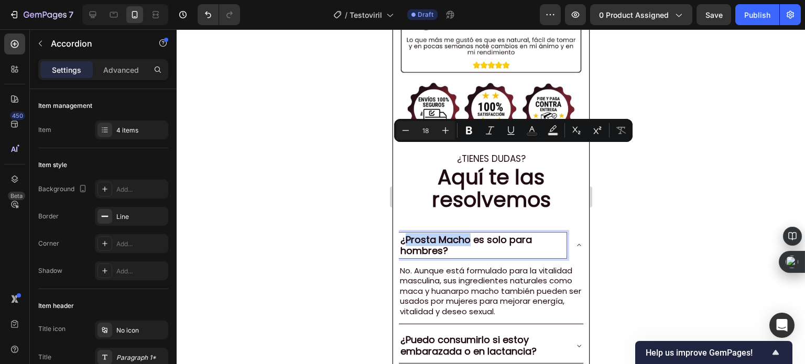
drag, startPoint x: 466, startPoint y: 155, endPoint x: 405, endPoint y: 156, distance: 60.3
click at [405, 234] on p "¿Prosta Macho es solo para hombres?" at bounding box center [482, 245] width 164 height 23
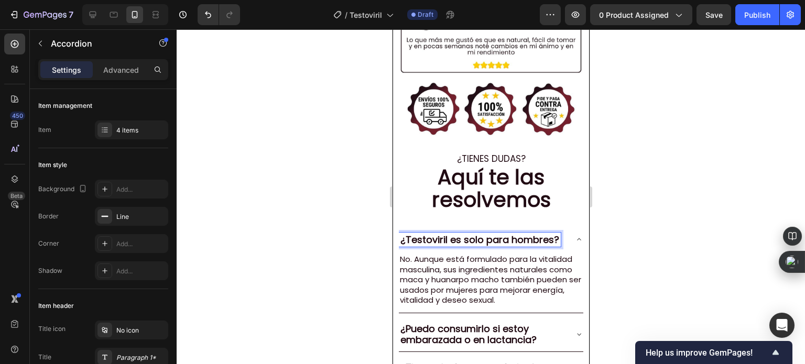
click at [368, 220] on div at bounding box center [491, 196] width 628 height 335
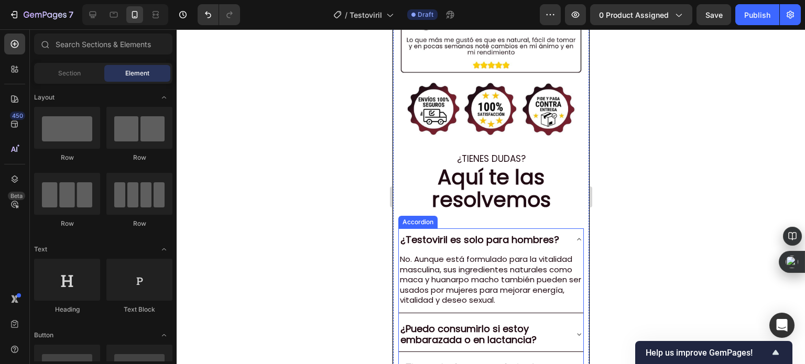
click at [423, 228] on div "¿Testoviril es solo para hombres?" at bounding box center [490, 239] width 184 height 23
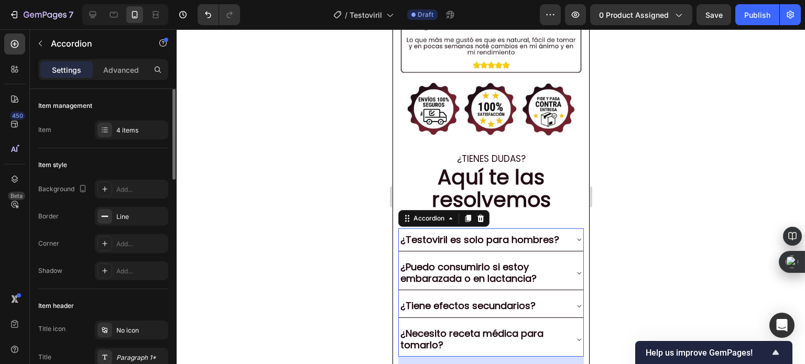
scroll to position [105, 0]
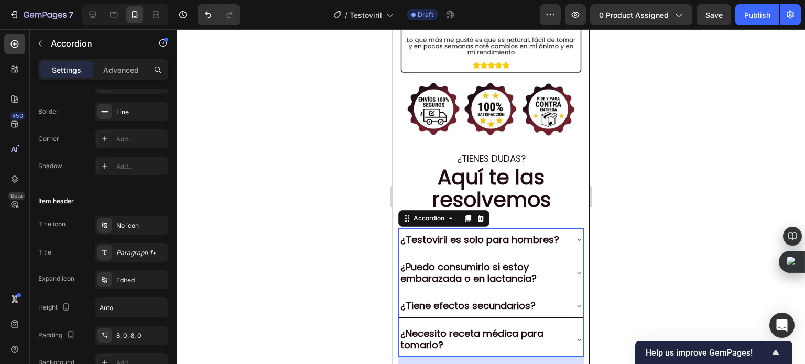
click at [355, 177] on div at bounding box center [491, 196] width 628 height 335
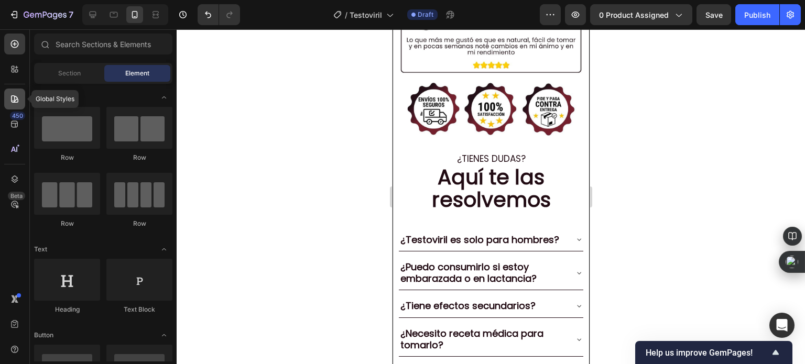
click at [18, 95] on icon at bounding box center [14, 99] width 10 height 10
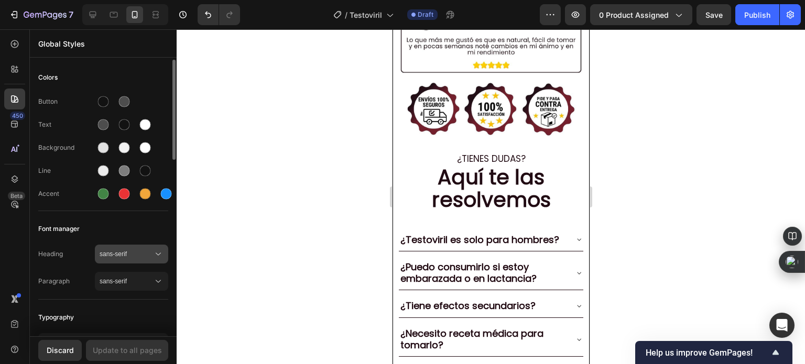
click at [123, 249] on div "sans-serif" at bounding box center [132, 254] width 64 height 10
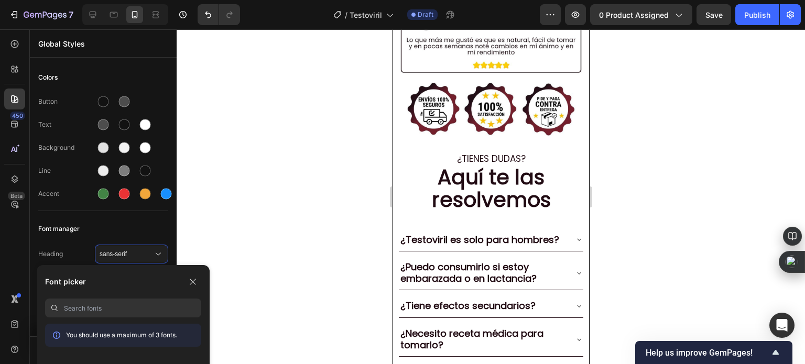
scroll to position [52, 0]
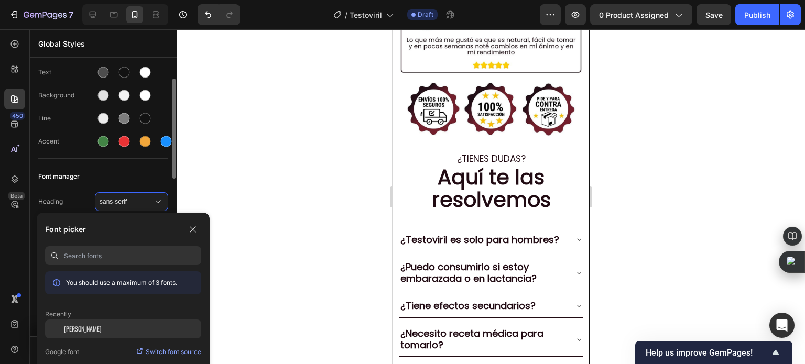
click at [90, 323] on div "[PERSON_NAME]" at bounding box center [123, 329] width 156 height 19
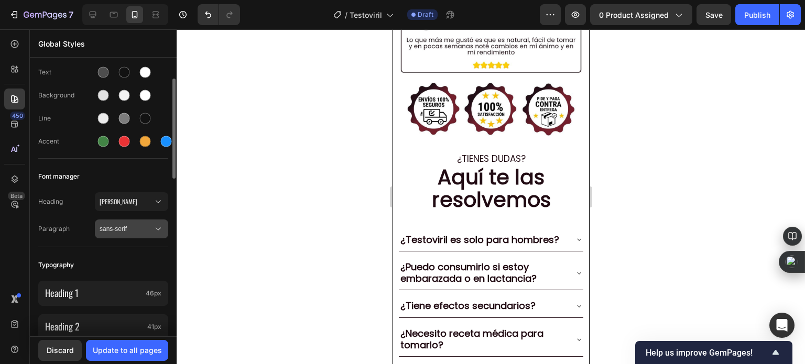
click at [130, 224] on span "sans-serif" at bounding box center [126, 228] width 53 height 9
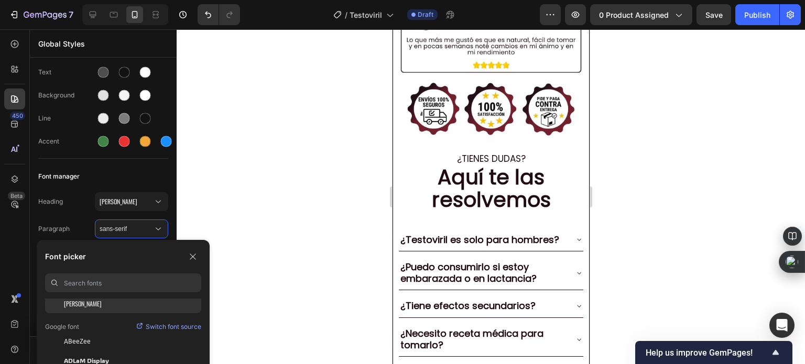
click at [95, 306] on div "[PERSON_NAME]" at bounding box center [132, 303] width 137 height 9
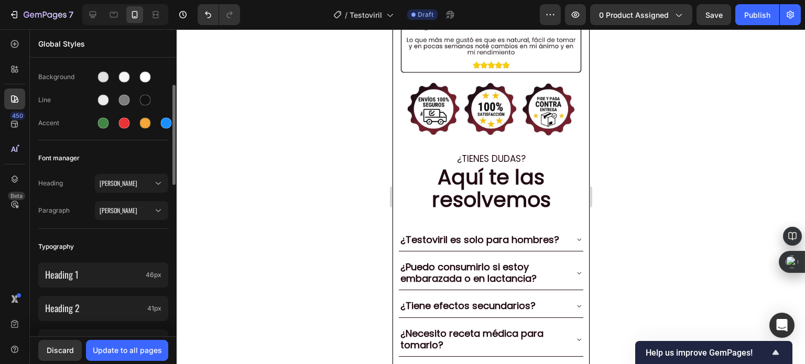
scroll to position [0, 0]
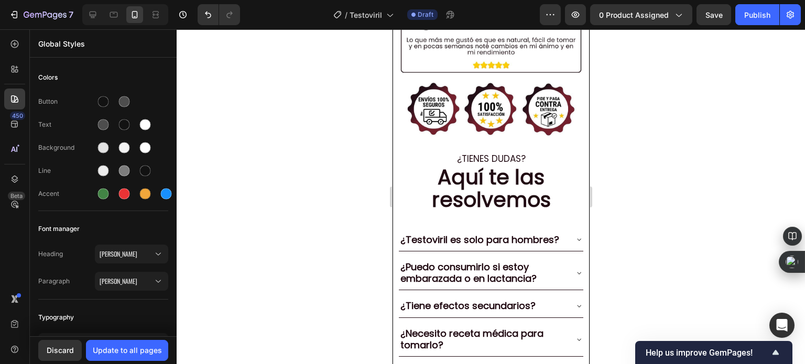
click at [225, 144] on div at bounding box center [491, 196] width 628 height 335
click at [15, 102] on icon at bounding box center [14, 98] width 7 height 7
click at [56, 354] on div "Discard" at bounding box center [60, 350] width 27 height 11
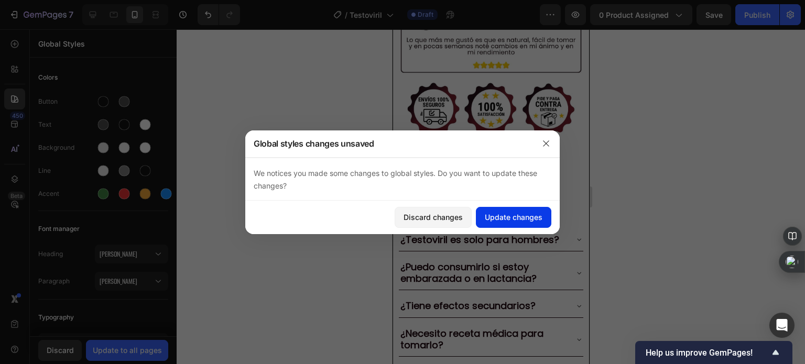
click at [514, 212] on div "Update changes" at bounding box center [514, 217] width 58 height 11
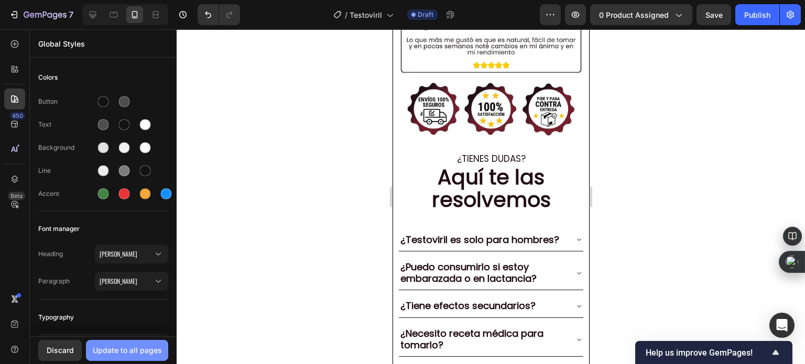
click at [118, 350] on div "Update to all pages" at bounding box center [127, 350] width 69 height 11
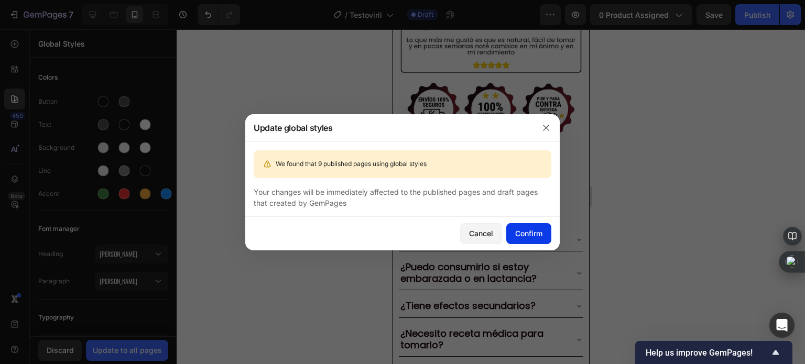
click at [531, 236] on div "Confirm" at bounding box center [528, 233] width 27 height 11
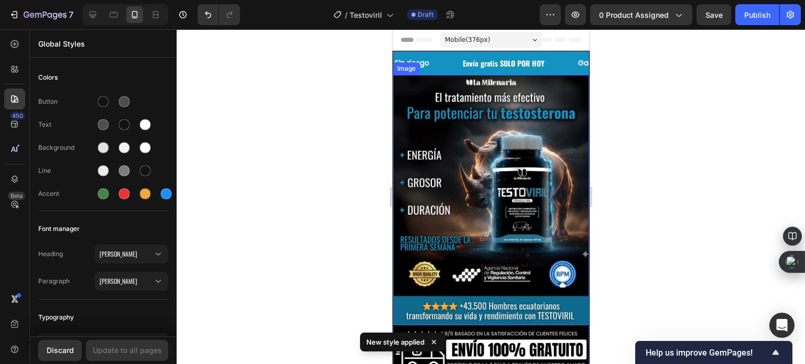
click at [281, 130] on div at bounding box center [491, 196] width 628 height 335
click at [21, 51] on div at bounding box center [14, 44] width 21 height 21
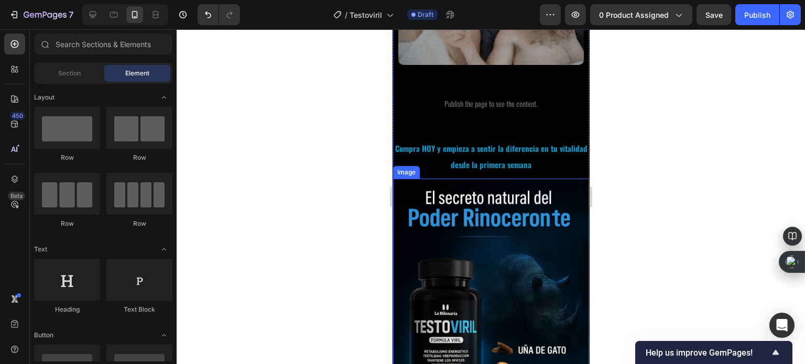
scroll to position [367, 0]
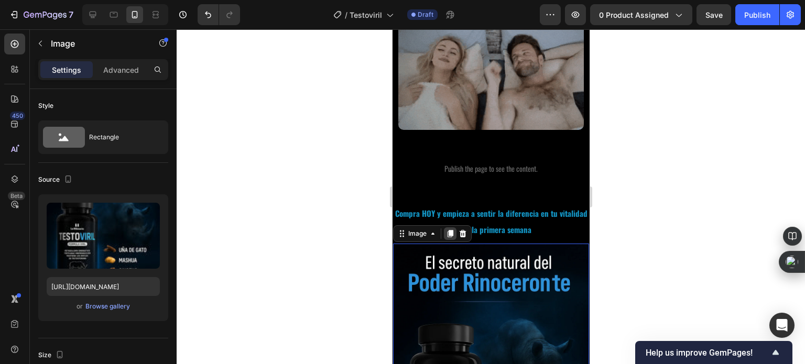
click at [453, 227] on div at bounding box center [449, 233] width 13 height 13
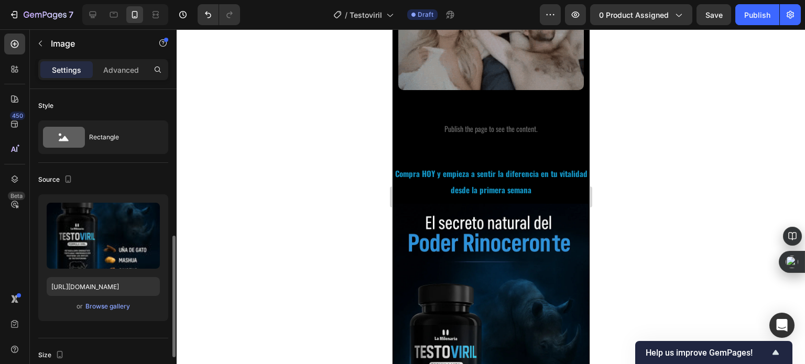
scroll to position [105, 0]
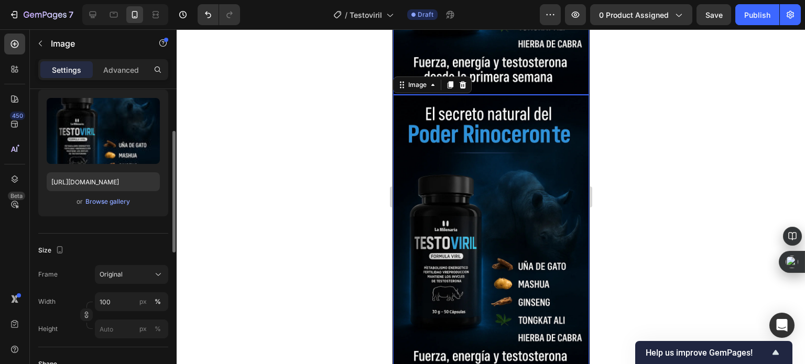
click at [338, 172] on div at bounding box center [491, 196] width 628 height 335
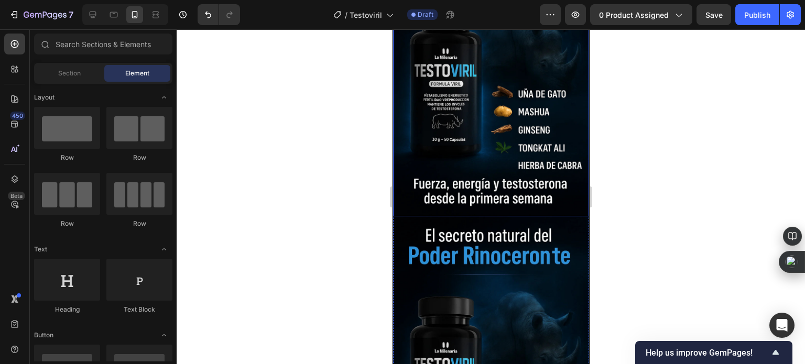
scroll to position [652, 0]
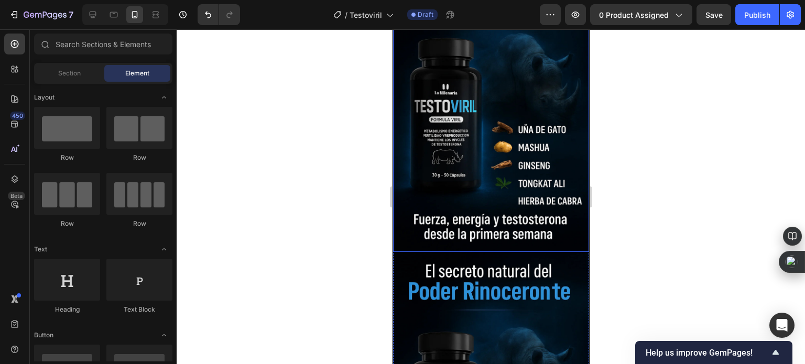
click at [477, 145] on img at bounding box center [490, 105] width 196 height 294
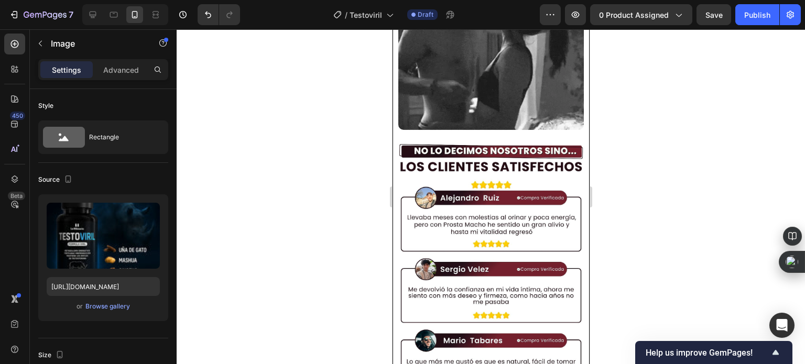
scroll to position [2381, 0]
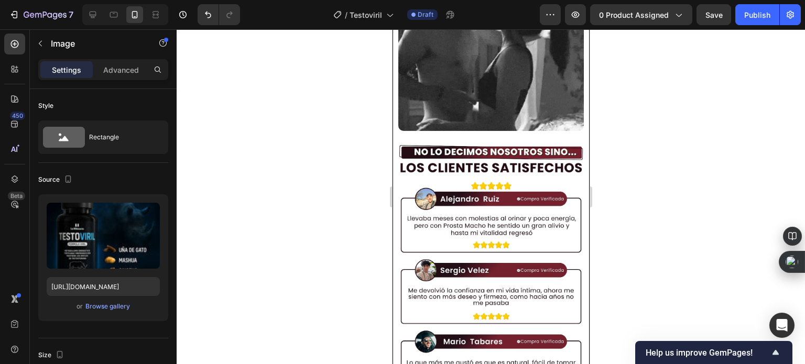
click at [336, 147] on div at bounding box center [491, 196] width 628 height 335
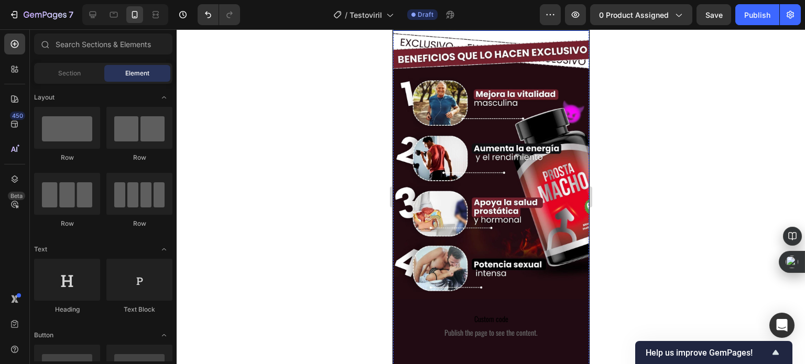
scroll to position [1176, 0]
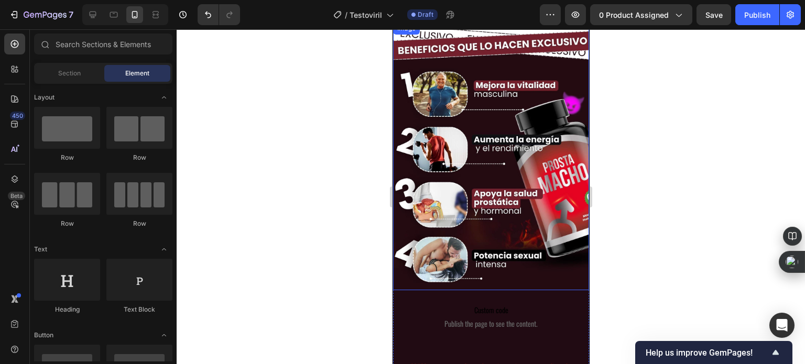
click at [457, 120] on img at bounding box center [490, 156] width 196 height 268
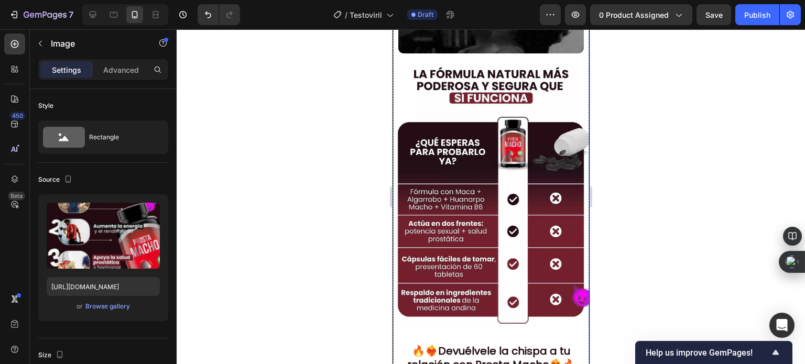
scroll to position [1962, 0]
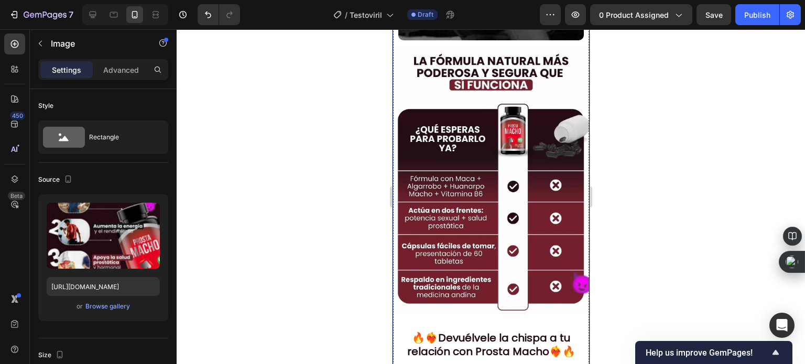
click at [466, 161] on img at bounding box center [490, 180] width 196 height 268
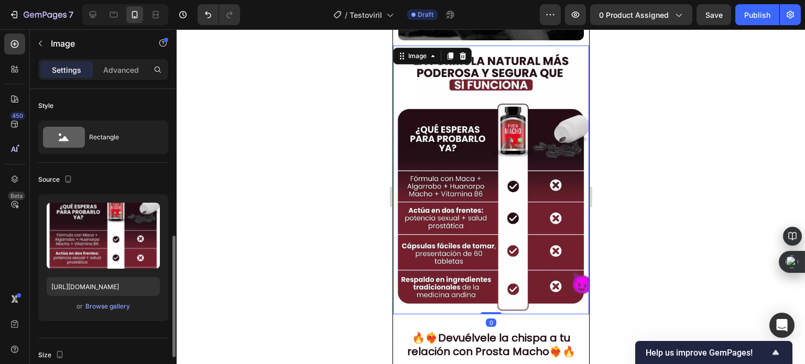
scroll to position [105, 0]
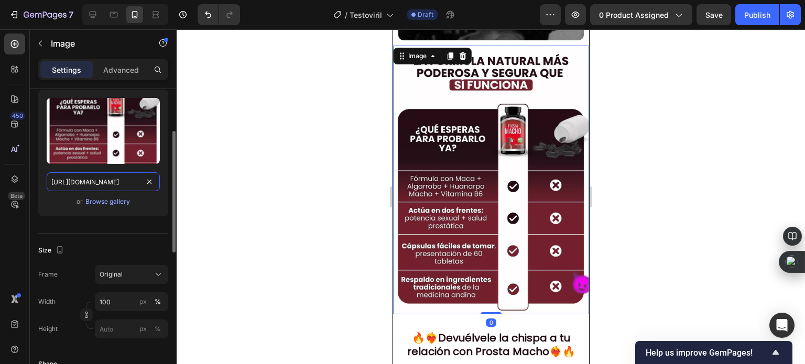
click at [113, 178] on input "[URL][DOMAIN_NAME]" at bounding box center [103, 181] width 113 height 19
paste input "ChatGPT_Image_Sep_27_2025_11_00_31_PM.webp?v=1759032535"
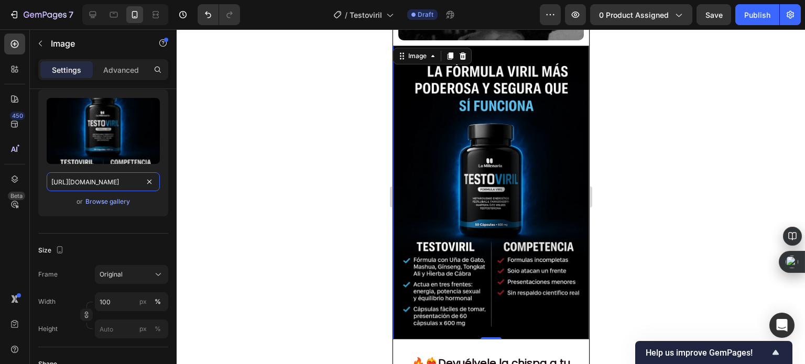
type input "[URL][DOMAIN_NAME]"
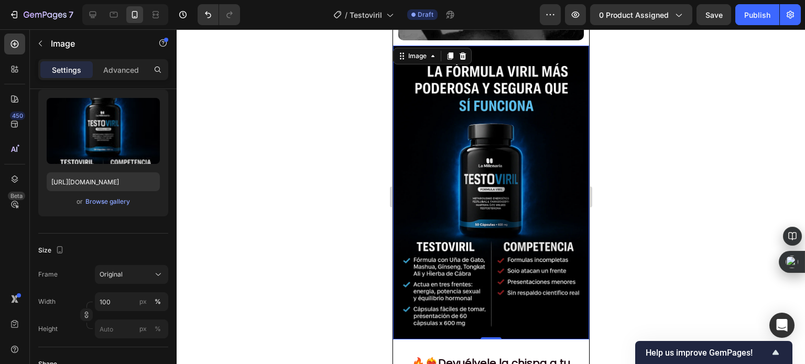
scroll to position [0, 0]
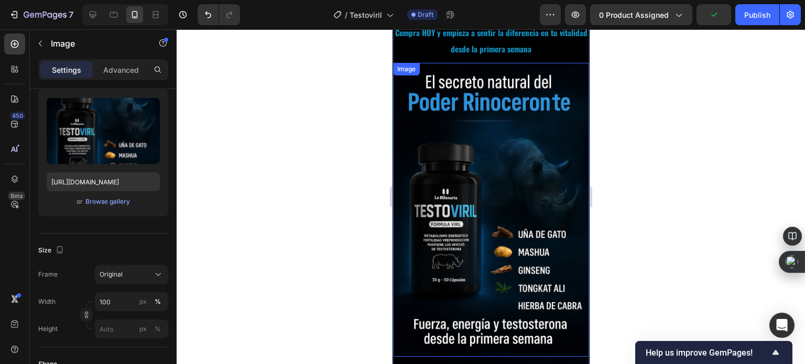
click at [457, 161] on img at bounding box center [490, 210] width 196 height 294
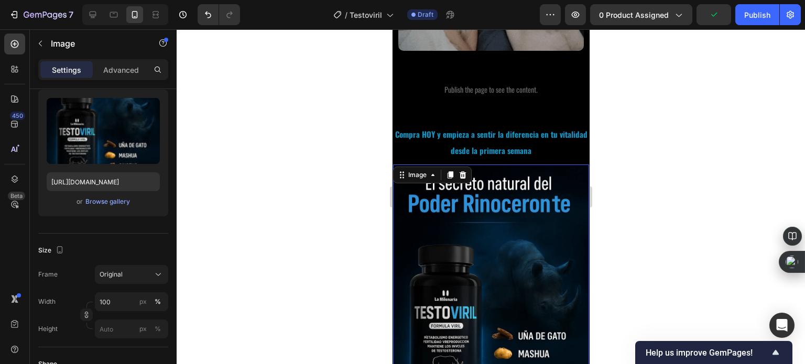
scroll to position [443, 0]
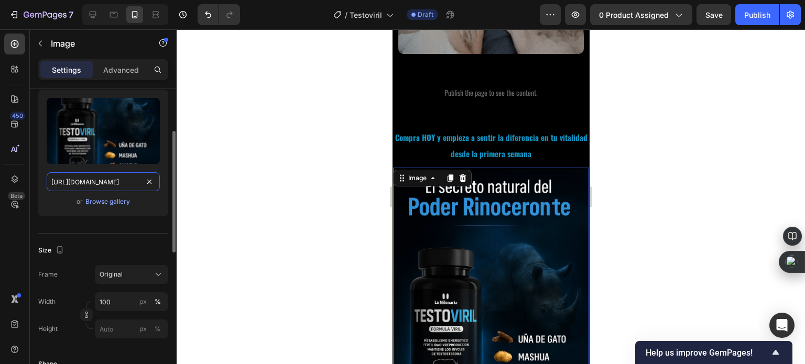
click at [96, 173] on input "[URL][DOMAIN_NAME]" at bounding box center [103, 181] width 113 height 19
paste input "Titulo_9.webp?v=1759032541"
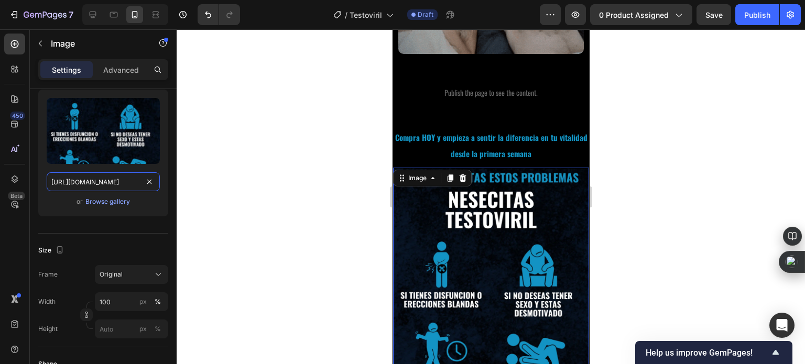
type input "[URL][DOMAIN_NAME]"
click at [343, 106] on div at bounding box center [491, 196] width 628 height 335
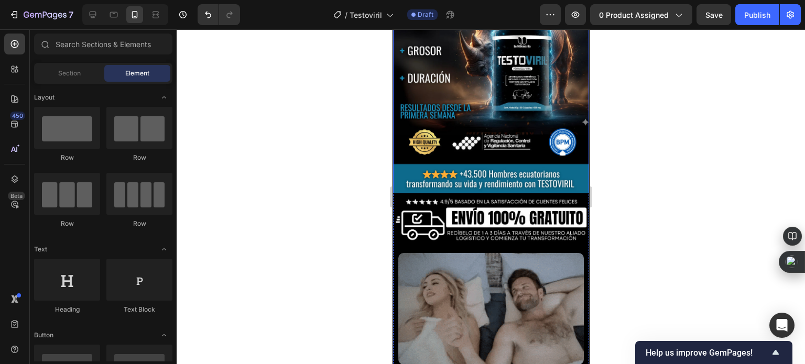
scroll to position [157, 0]
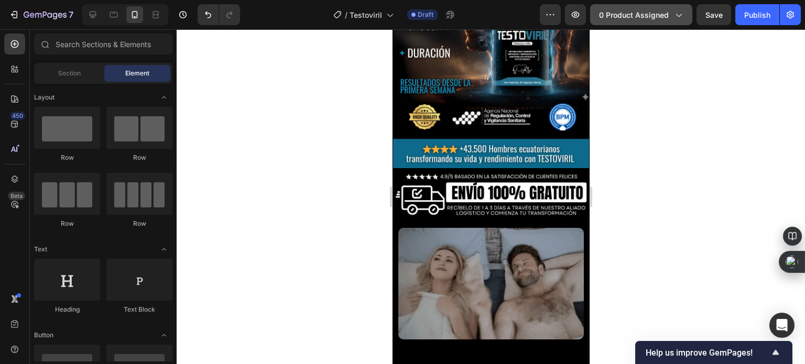
click at [622, 18] on span "0 product assigned" at bounding box center [634, 14] width 70 height 11
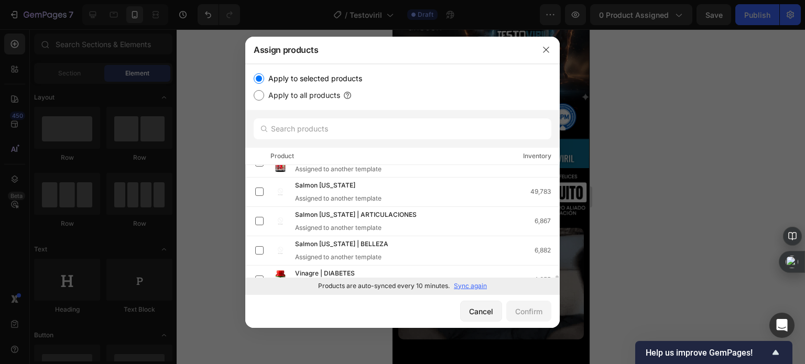
scroll to position [151, 0]
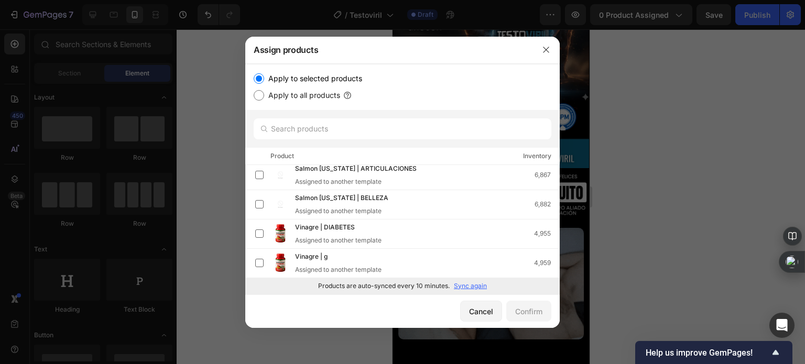
click at [462, 282] on p "Sync again" at bounding box center [470, 285] width 33 height 9
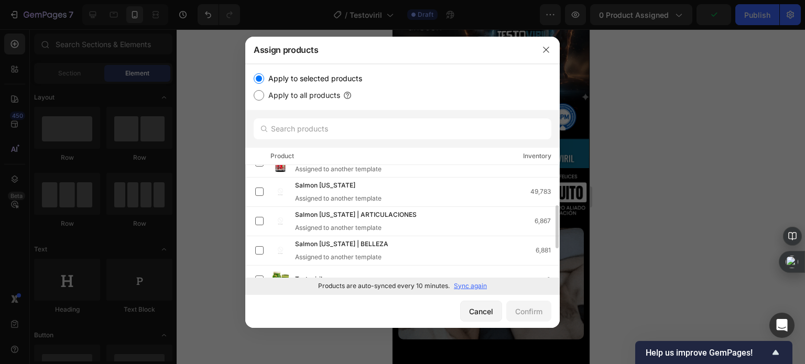
scroll to position [157, 0]
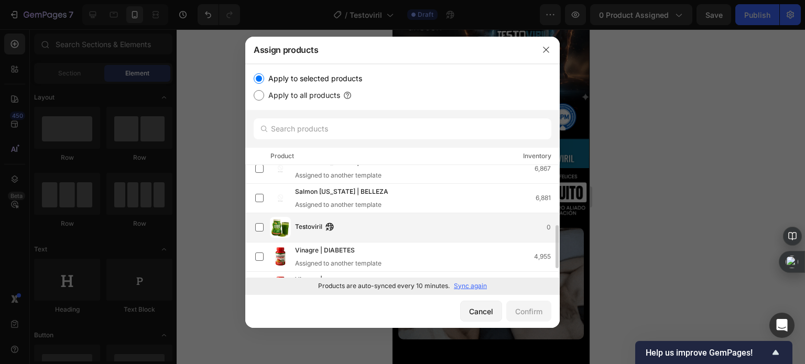
click at [391, 236] on div "Testoviril 0" at bounding box center [407, 227] width 304 height 21
click at [534, 315] on div "Confirm" at bounding box center [528, 311] width 27 height 11
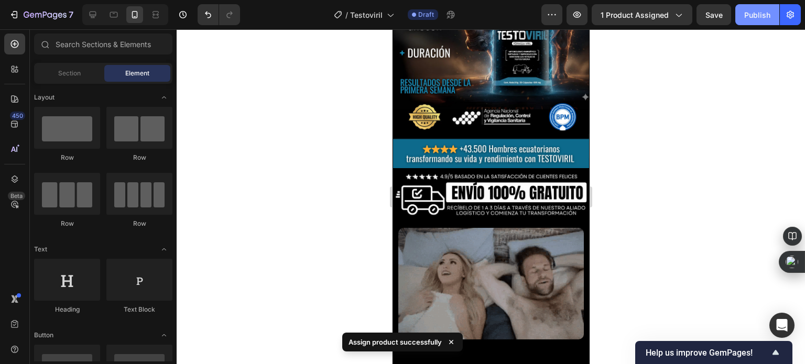
click at [754, 10] on div "Publish" at bounding box center [757, 14] width 26 height 11
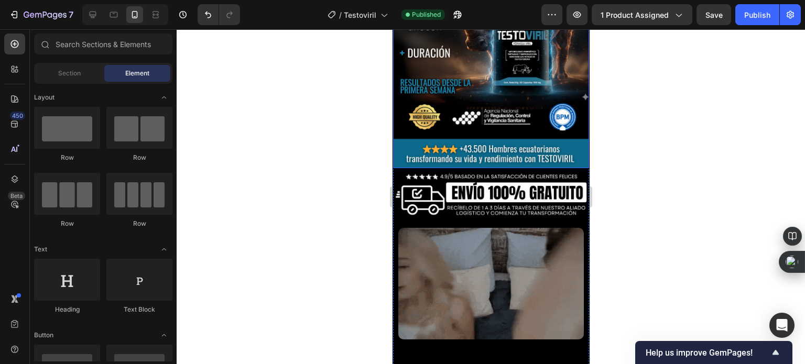
scroll to position [0, 0]
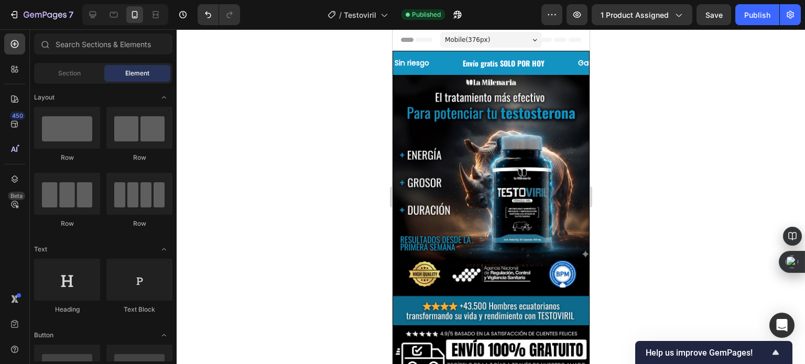
click at [287, 106] on div at bounding box center [491, 196] width 628 height 335
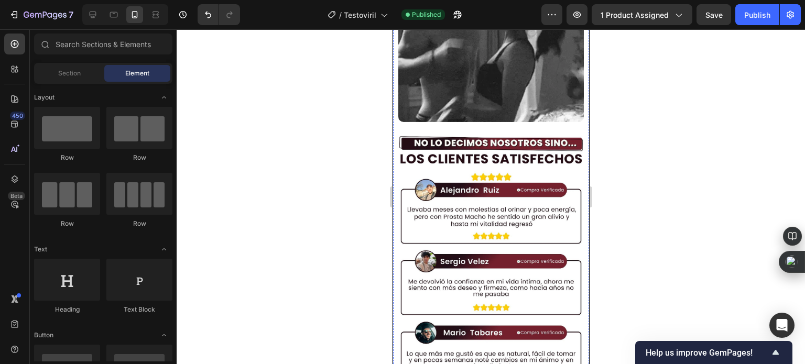
scroll to position [2357, 0]
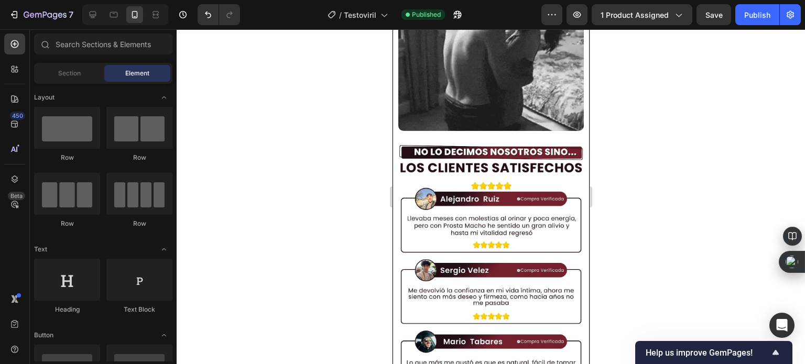
click at [311, 150] on div at bounding box center [491, 196] width 628 height 335
